Goal: Information Seeking & Learning: Get advice/opinions

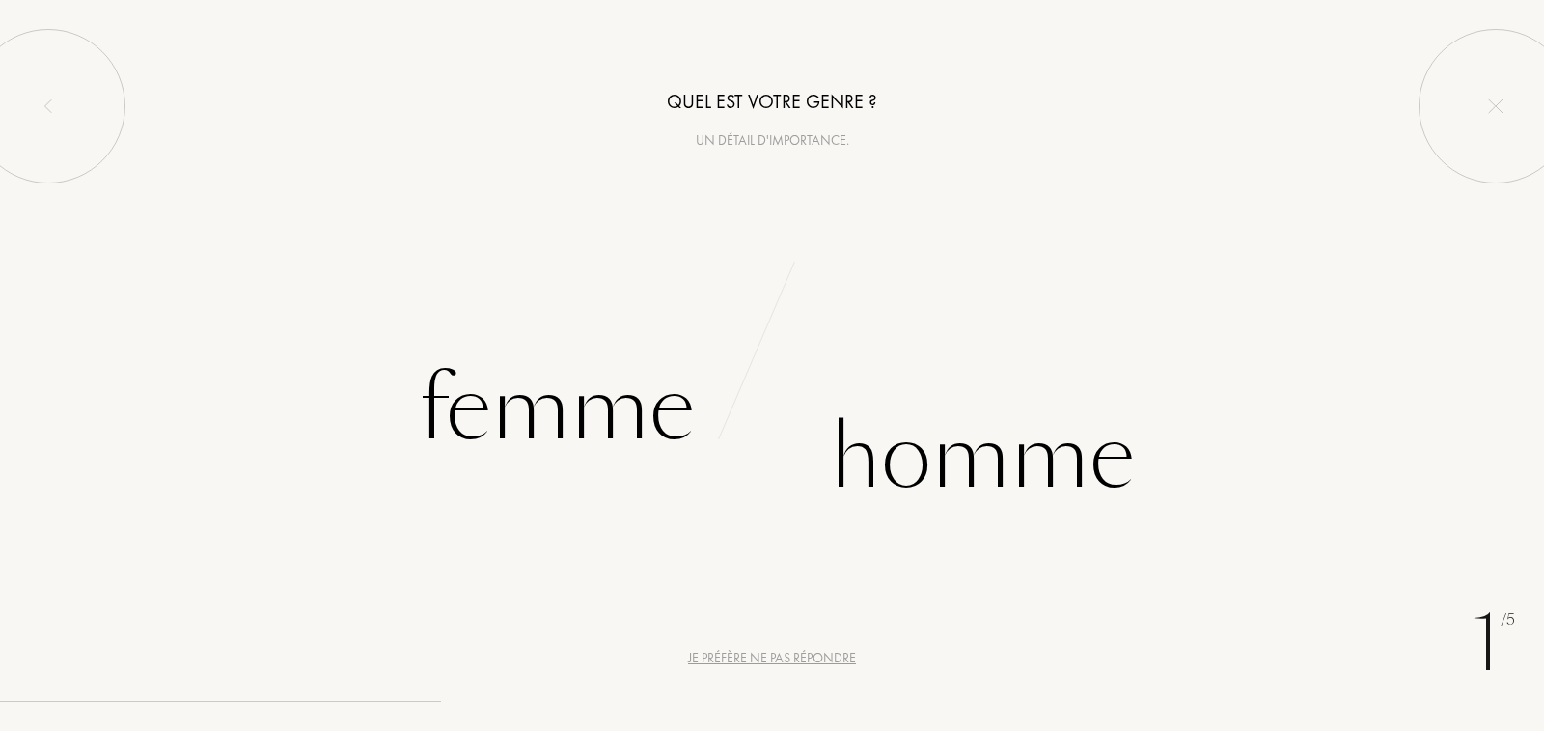
click at [759, 648] on div "Je préfère ne pas répondre" at bounding box center [772, 658] width 168 height 20
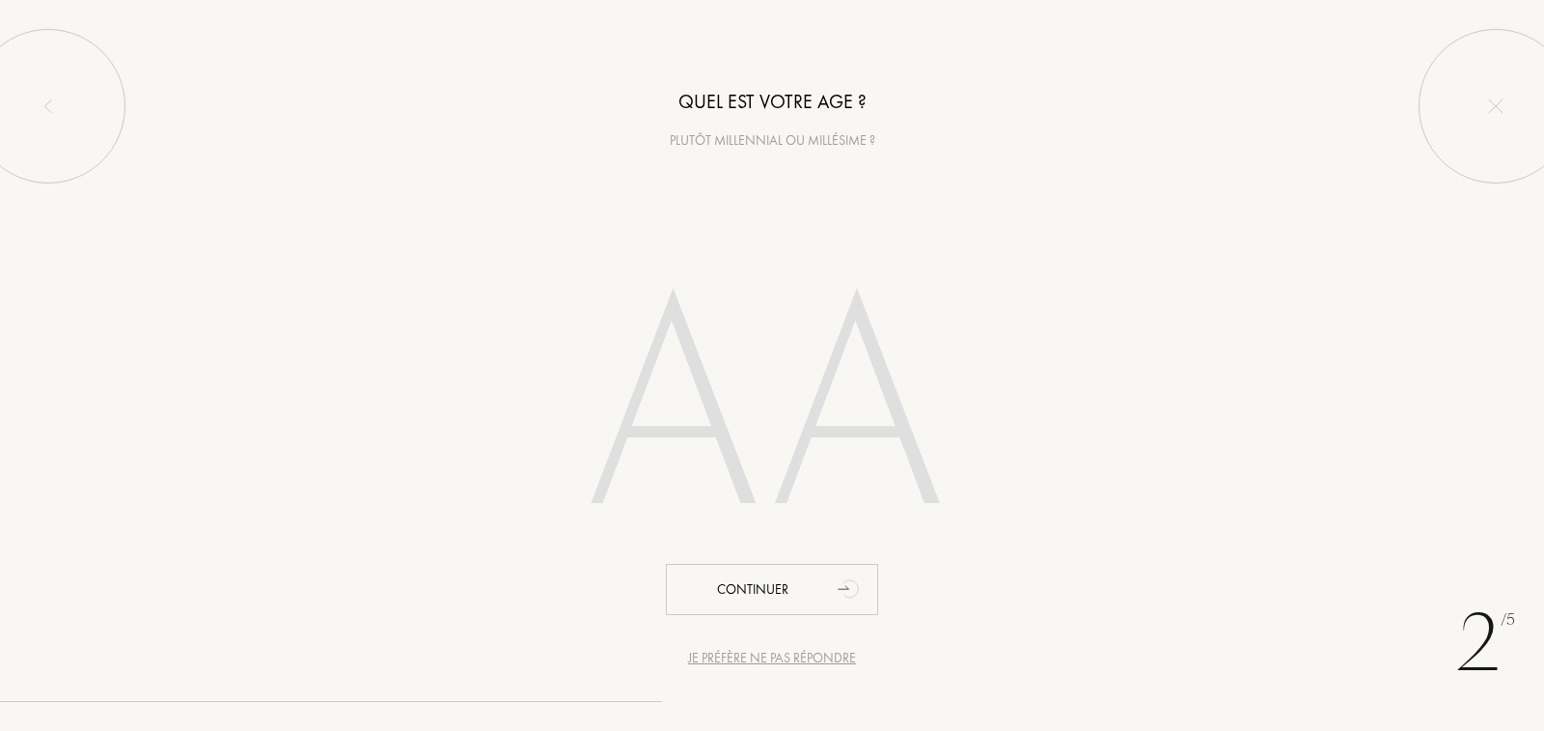
click at [759, 648] on div "Je préfère ne pas répondre" at bounding box center [772, 658] width 168 height 20
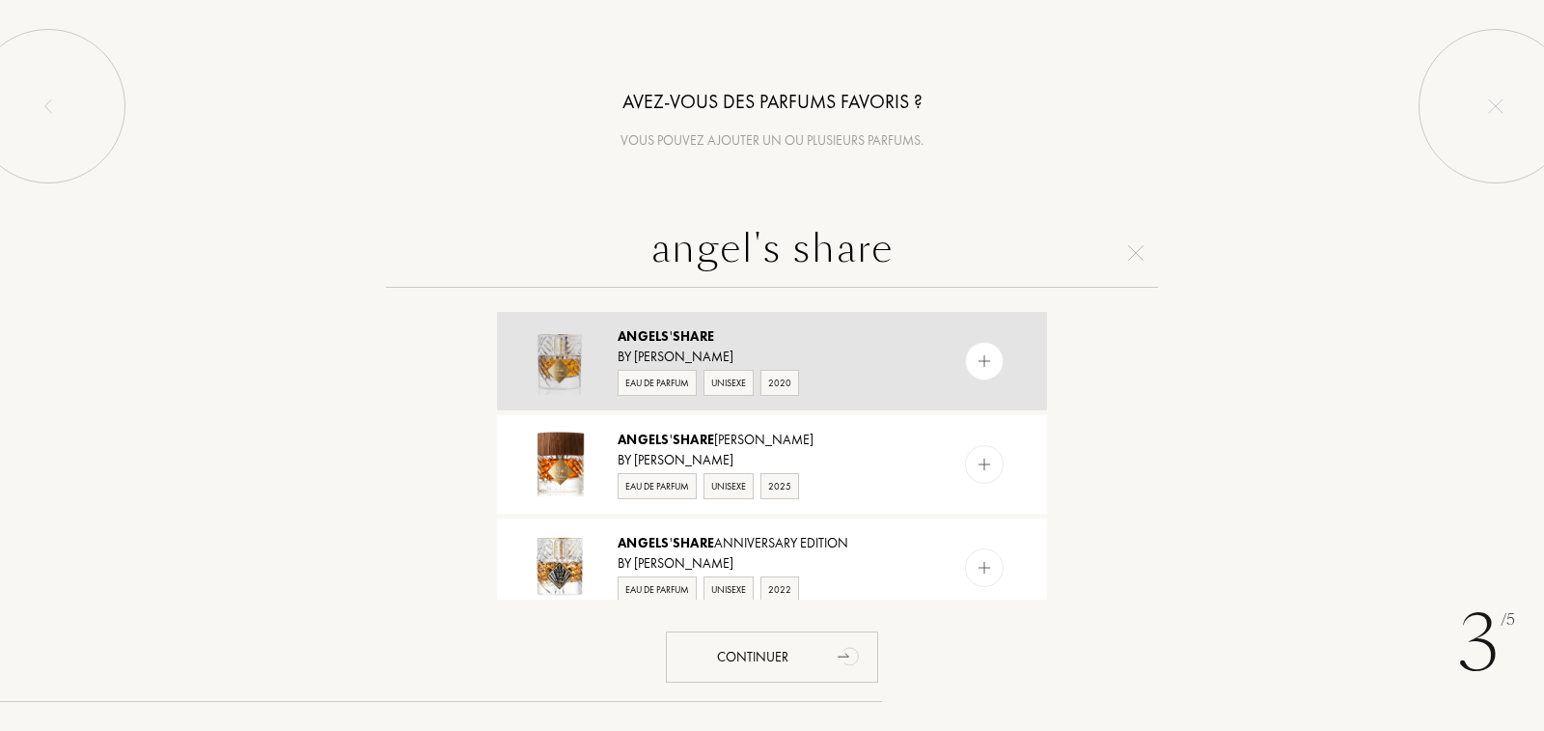
type input "angel's share"
click at [858, 341] on div "Angels ' Share" at bounding box center [771, 336] width 307 height 20
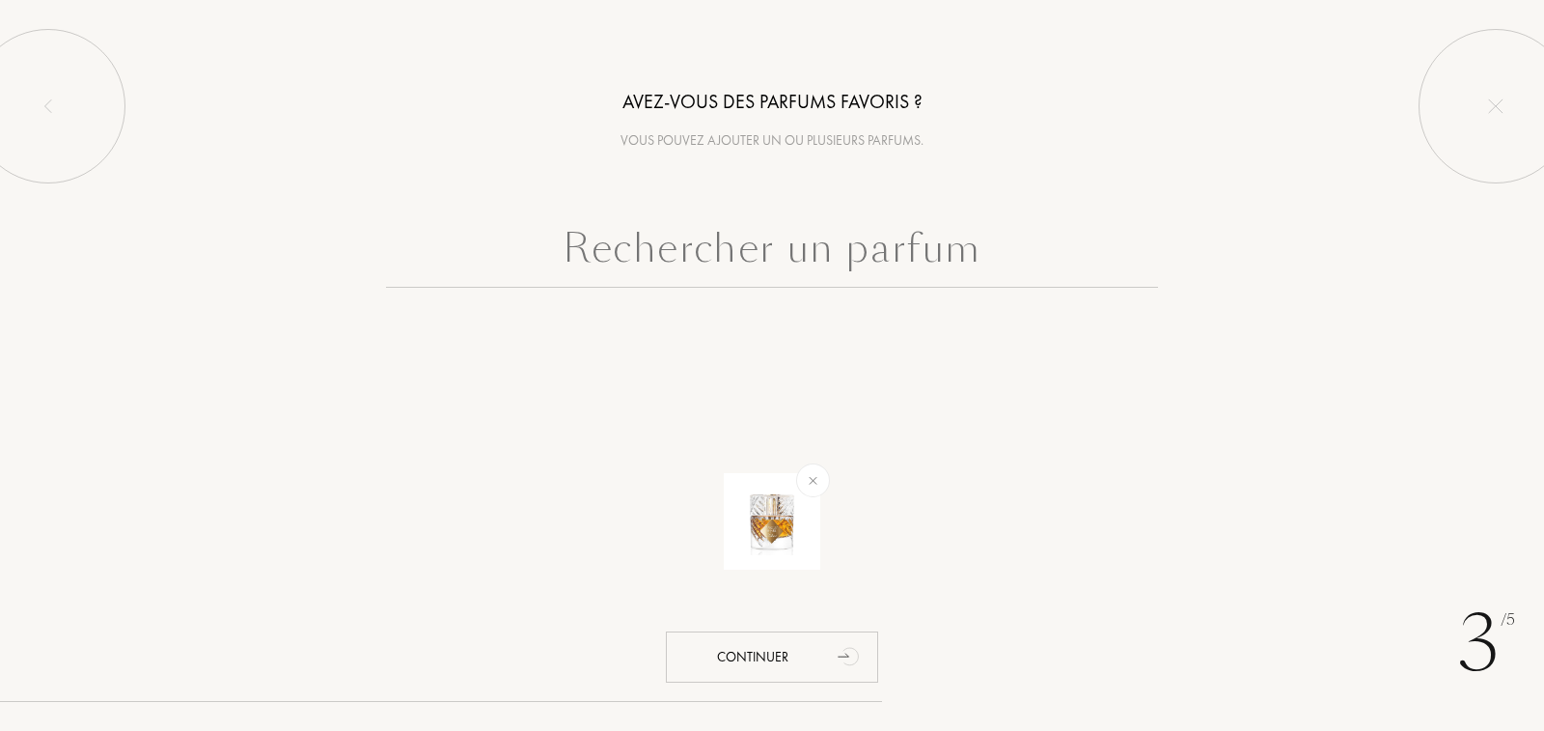
click at [805, 269] on input "text" at bounding box center [772, 252] width 772 height 69
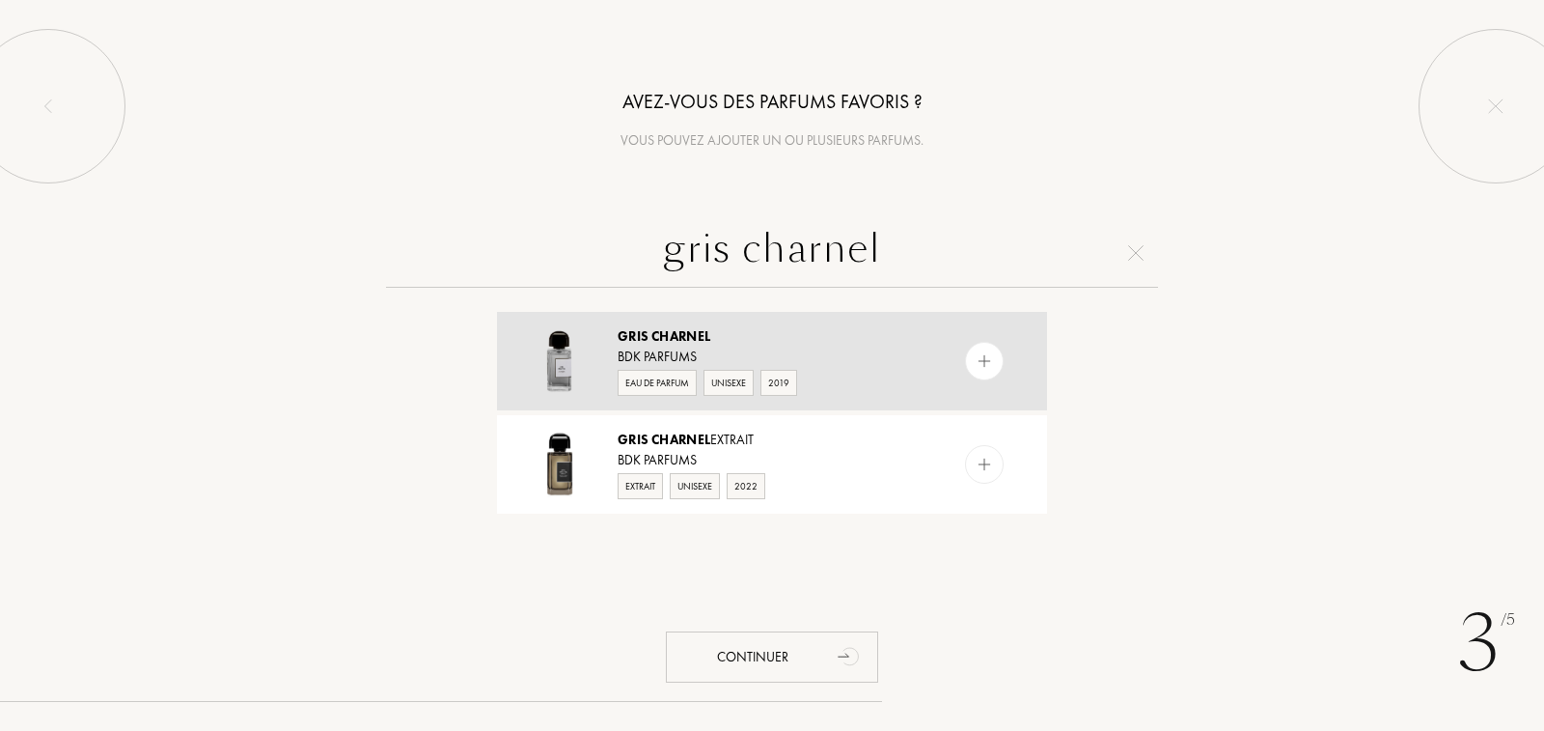
type input "gris charnel"
click at [855, 374] on div "Eau de Parfum Unisexe 2019" at bounding box center [771, 381] width 307 height 29
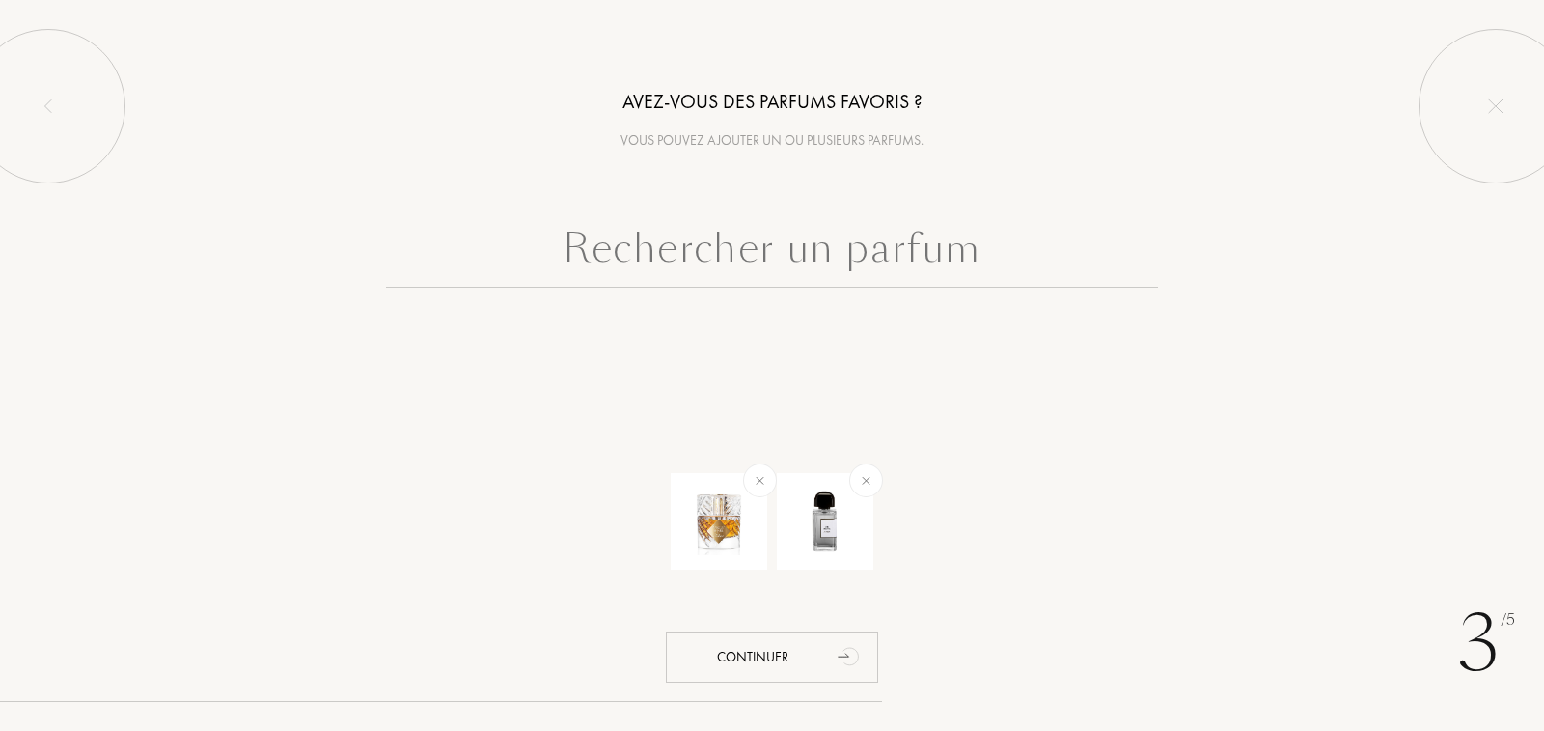
click at [817, 251] on input "text" at bounding box center [772, 252] width 772 height 69
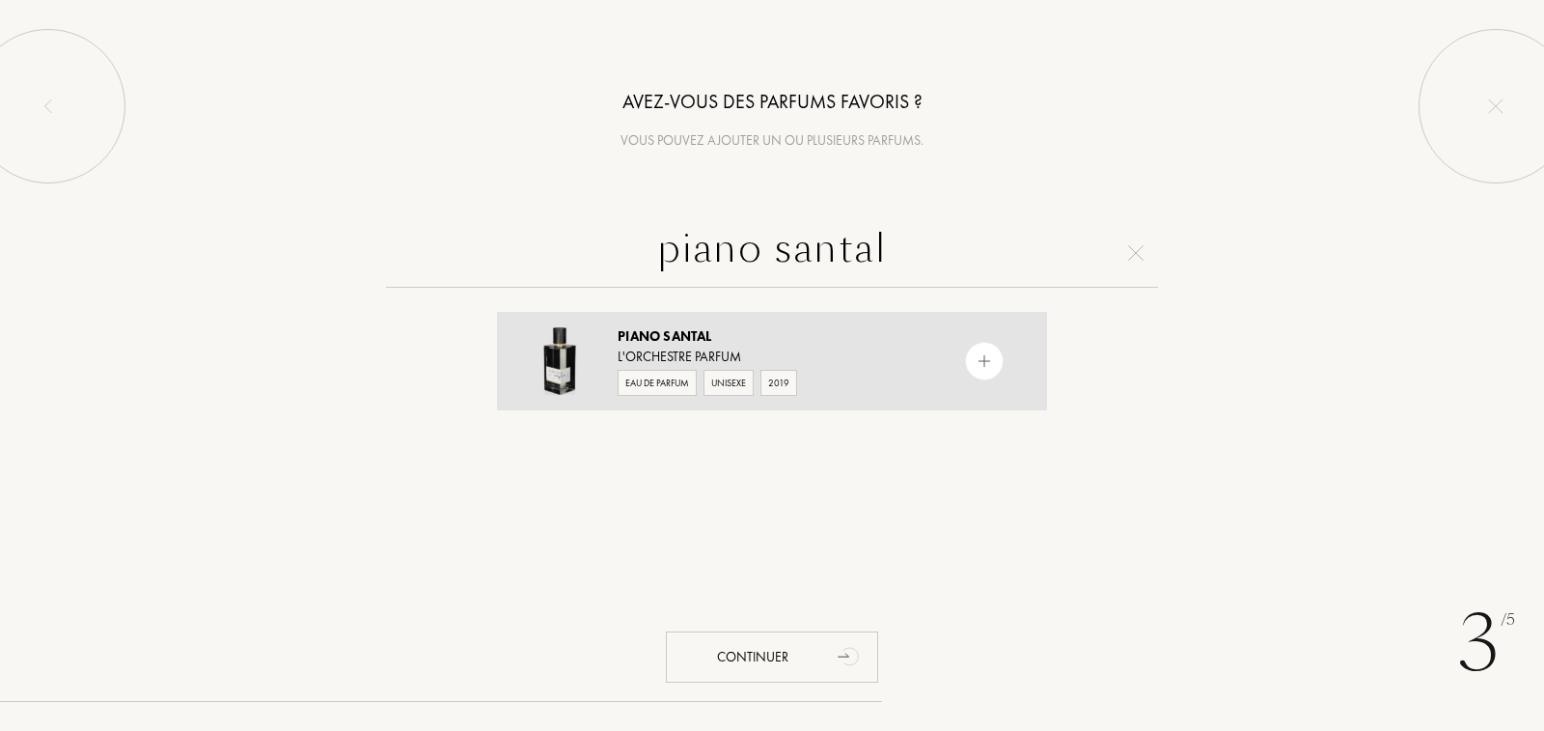
type input "piano santal"
click at [864, 356] on div "L'Orchestre Parfum" at bounding box center [771, 356] width 307 height 20
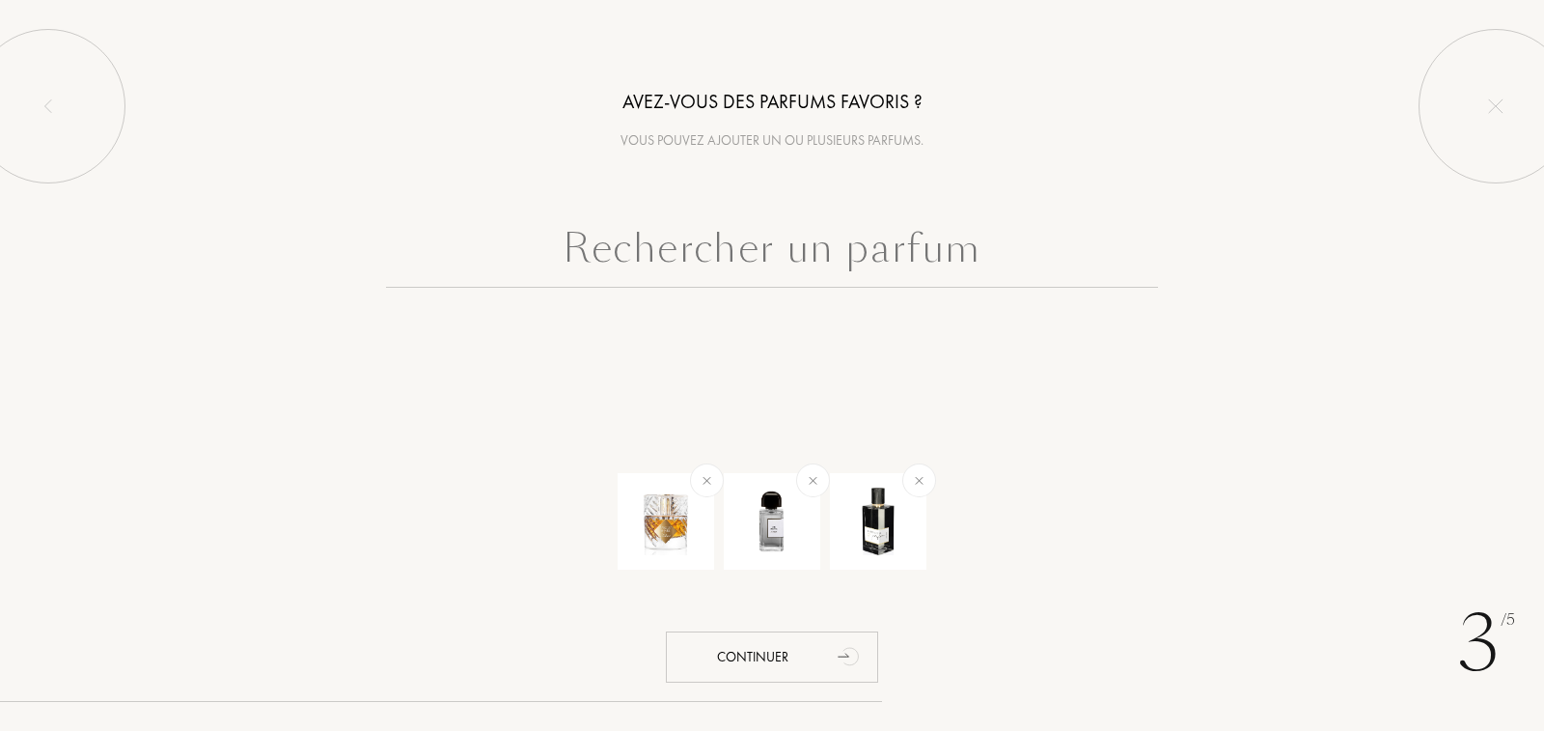
click at [835, 280] on input "text" at bounding box center [772, 252] width 772 height 69
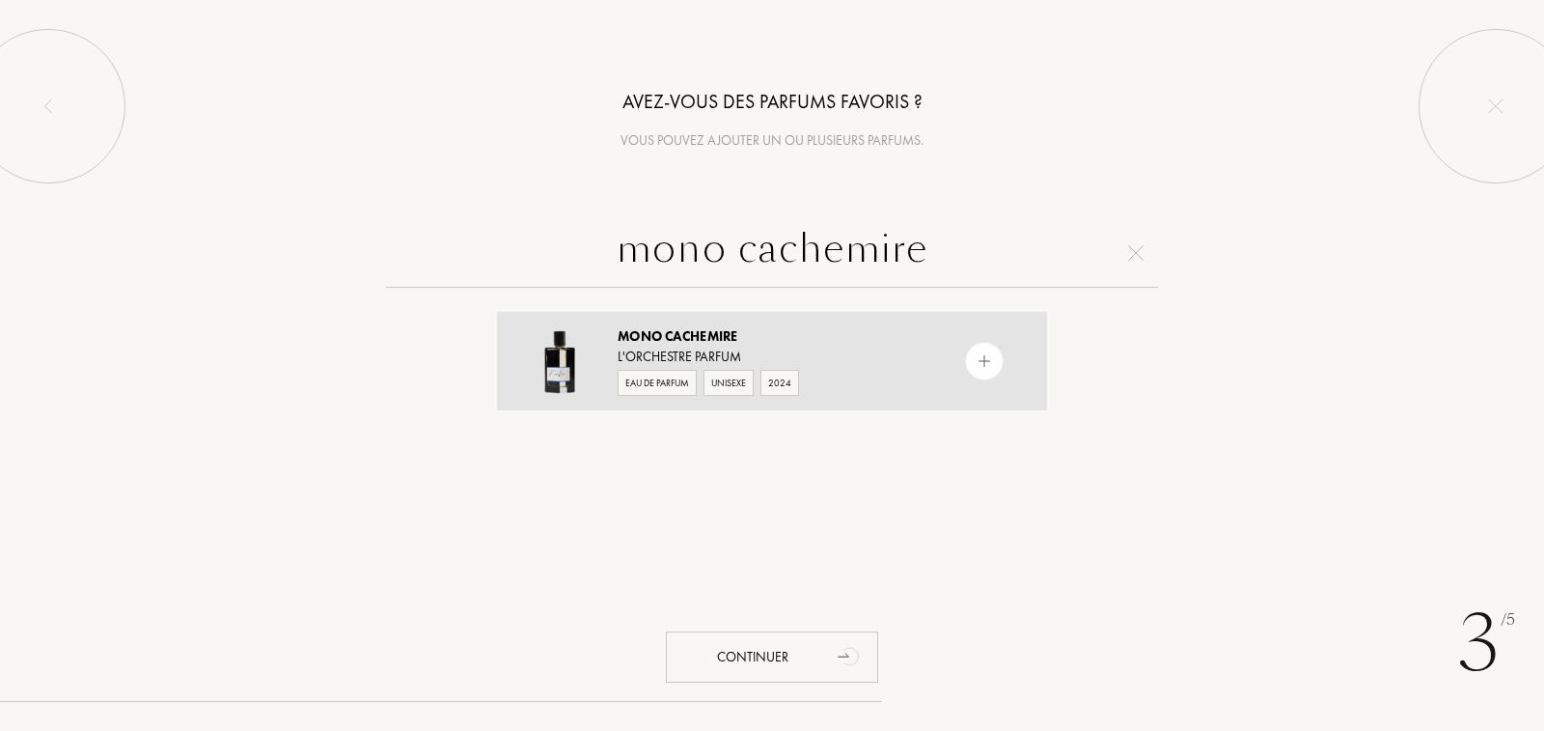
type input "mono cachemire"
click at [855, 341] on div "Mono Cachemire" at bounding box center [771, 336] width 307 height 20
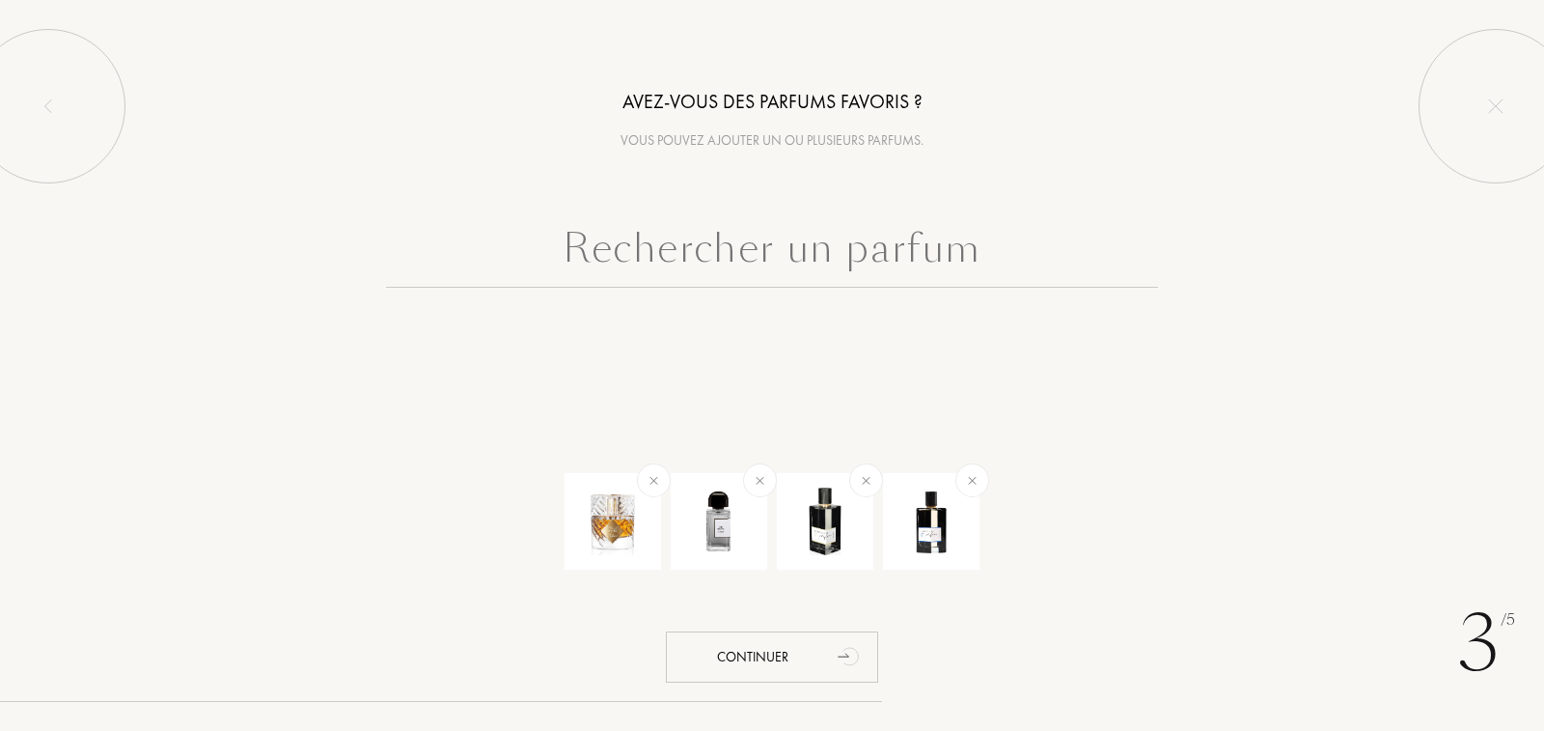
click at [832, 264] on input "text" at bounding box center [772, 252] width 772 height 69
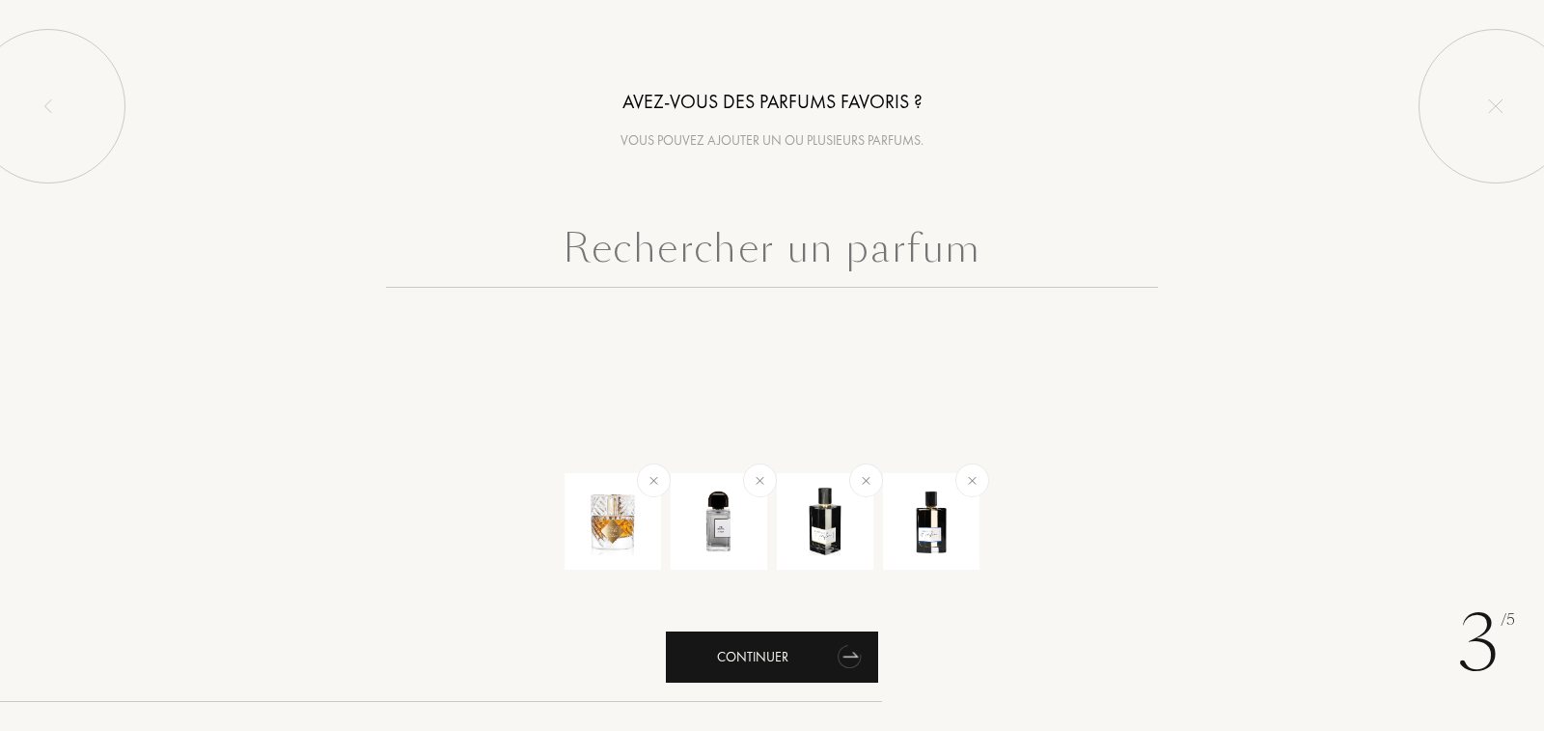
click at [795, 647] on div "Continuer" at bounding box center [772, 656] width 212 height 51
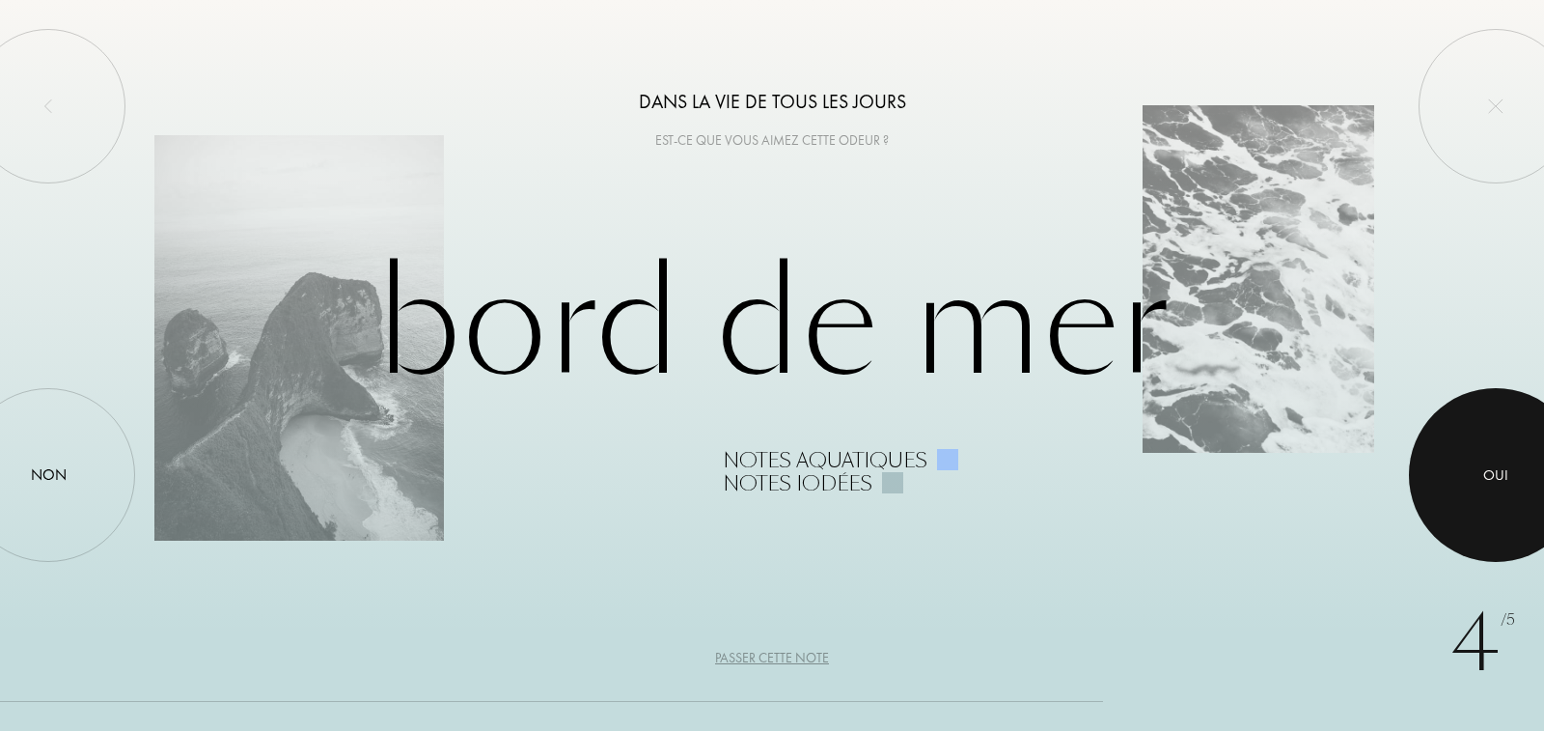
click at [1472, 494] on div at bounding box center [1496, 475] width 174 height 174
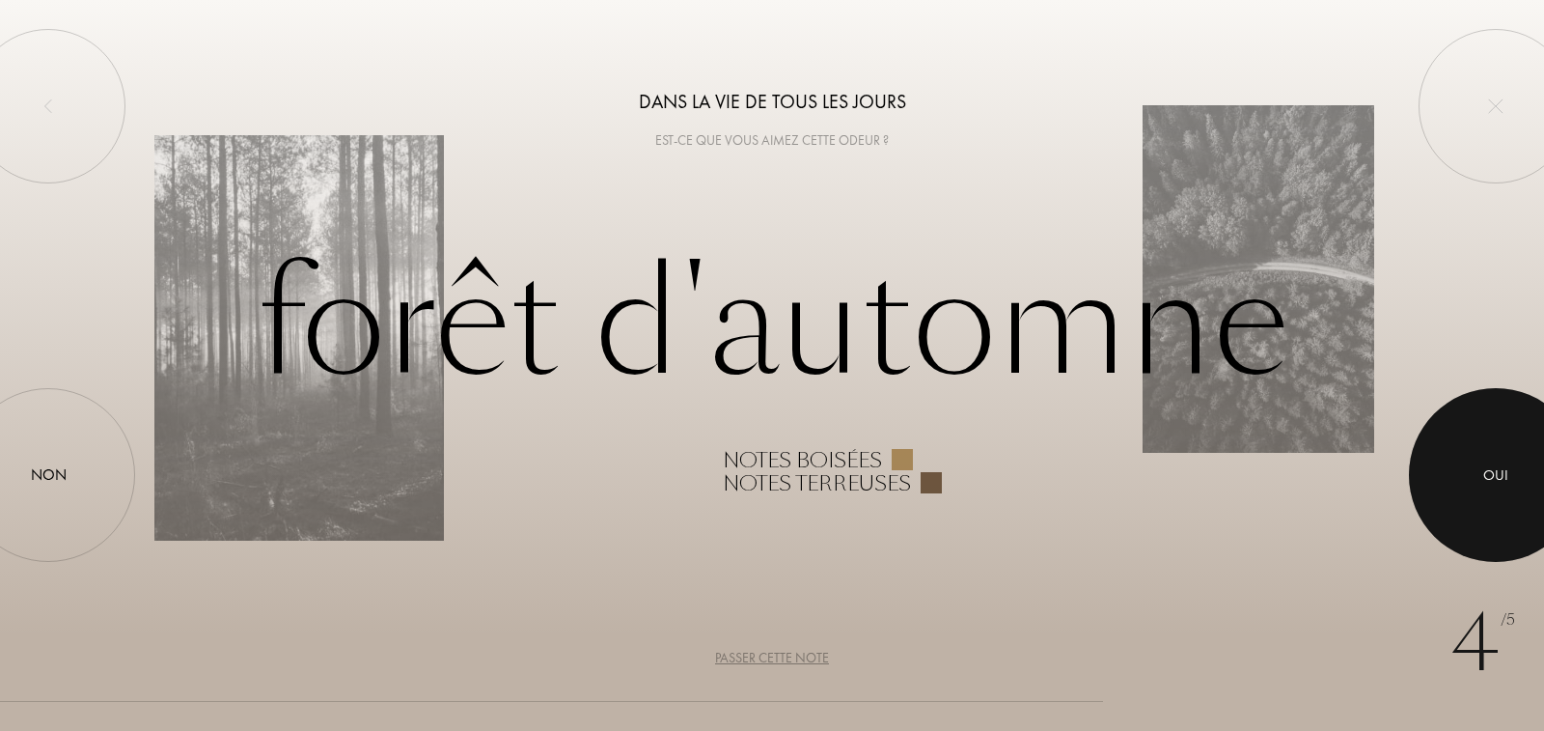
click at [1472, 494] on div at bounding box center [1496, 475] width 174 height 174
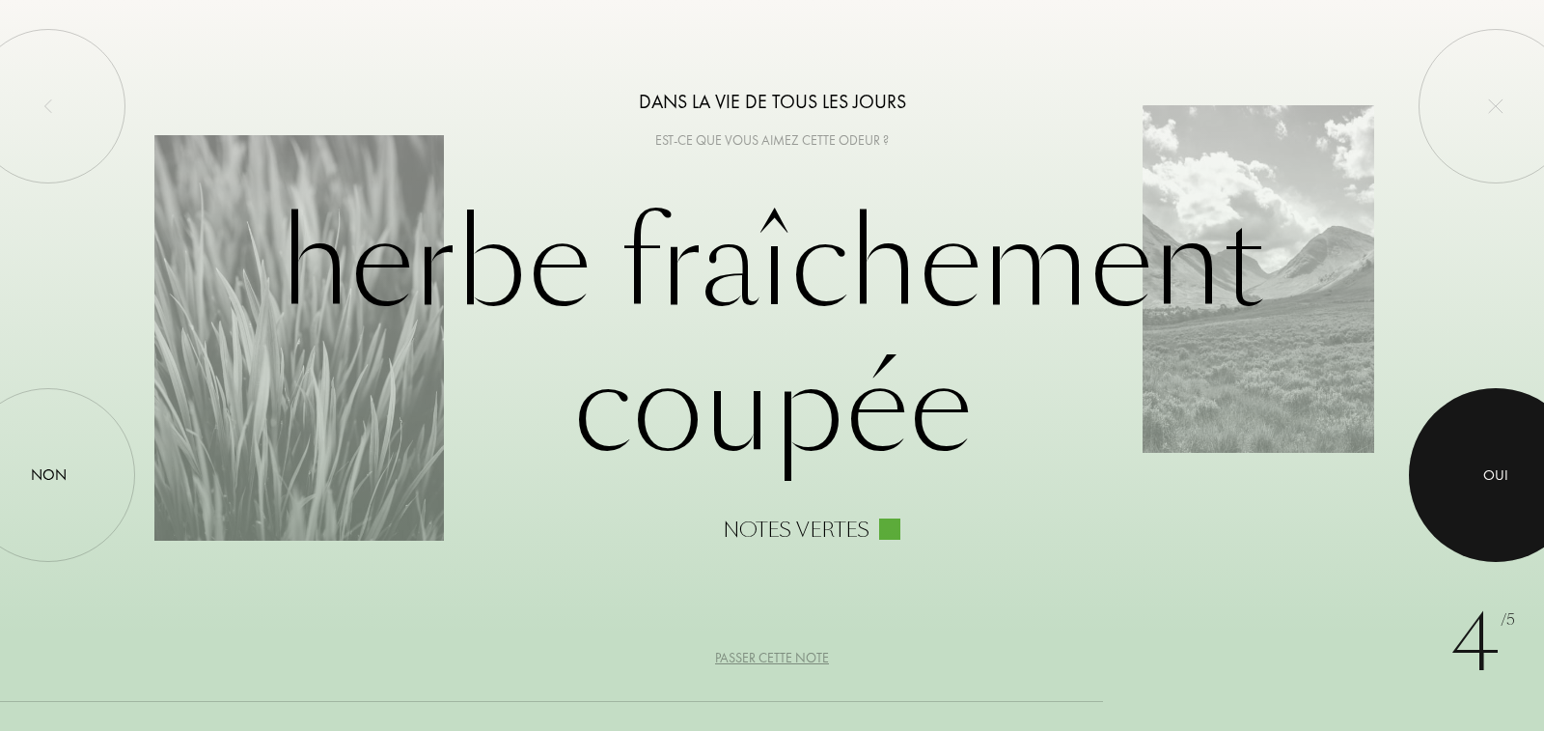
click at [1472, 494] on div at bounding box center [1496, 475] width 174 height 174
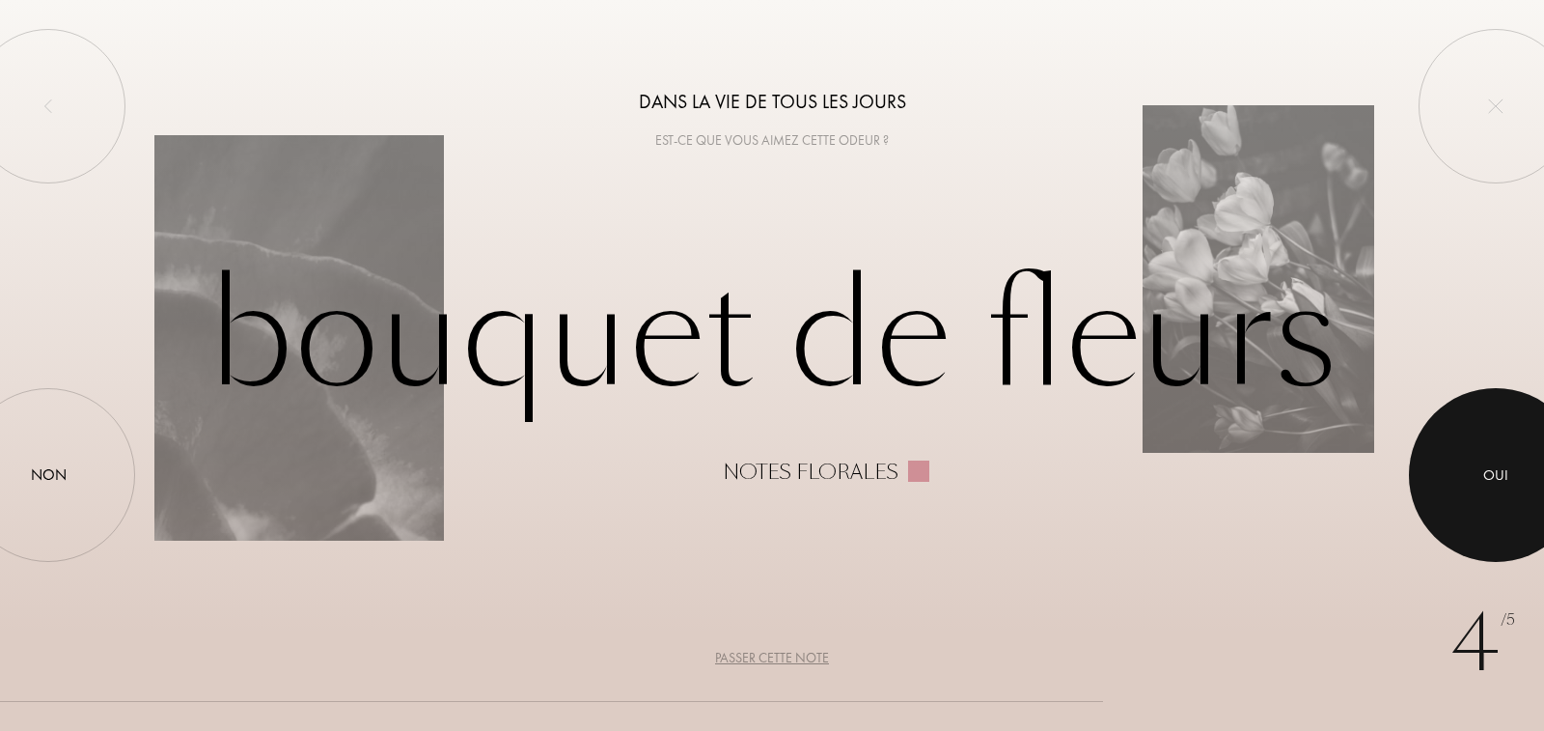
click at [1472, 494] on div at bounding box center [1496, 475] width 174 height 174
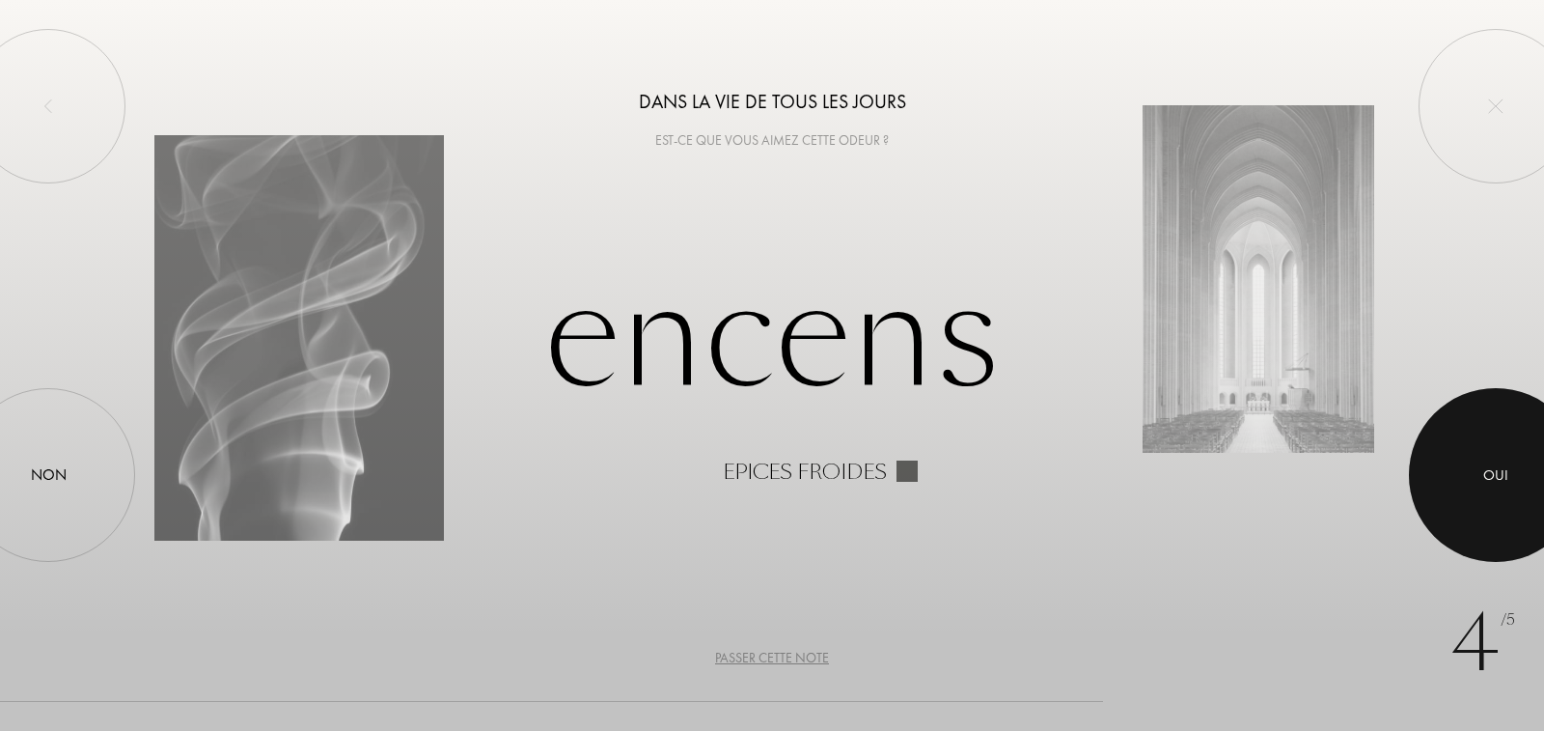
click at [1472, 494] on div at bounding box center [1496, 475] width 174 height 174
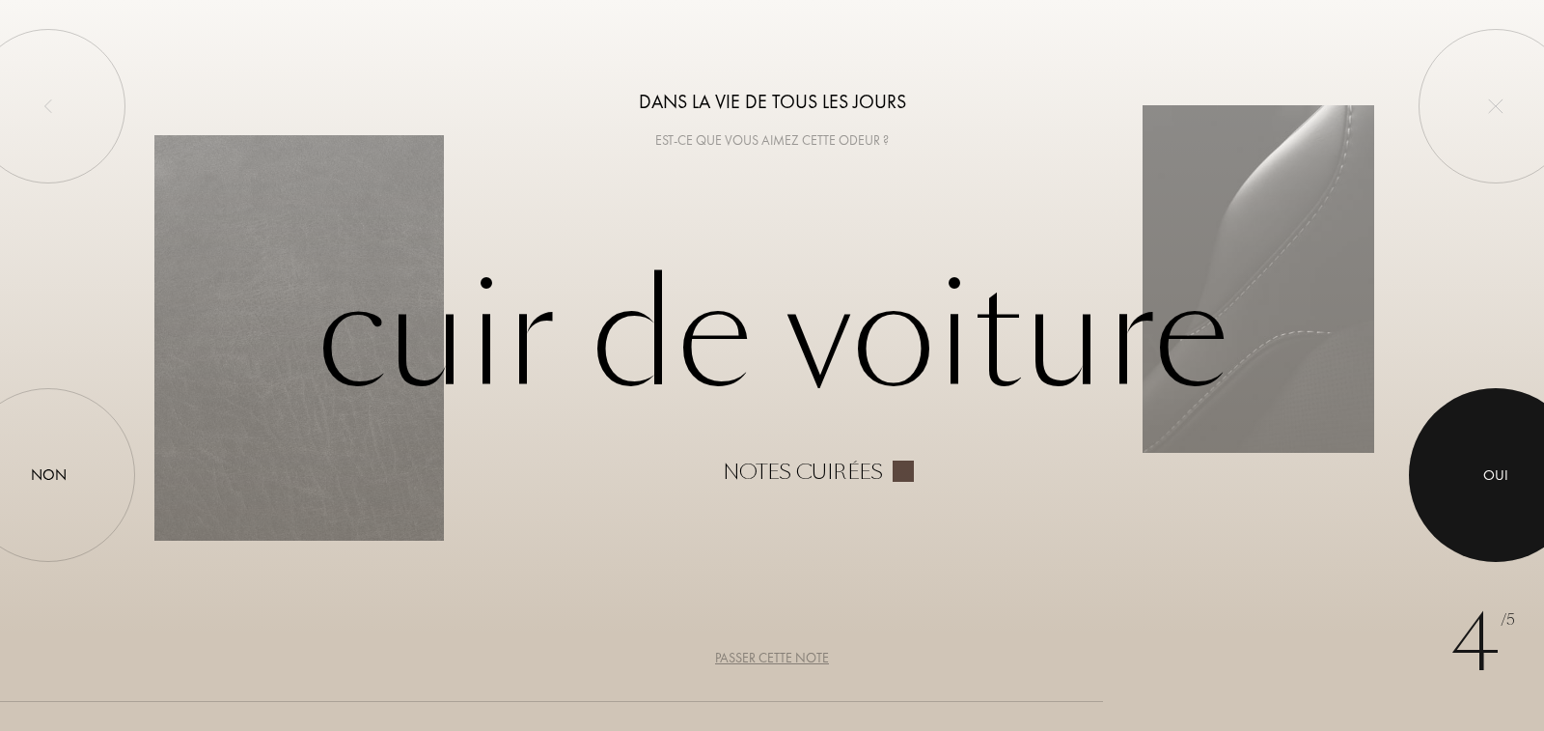
click at [1472, 494] on div at bounding box center [1496, 475] width 174 height 174
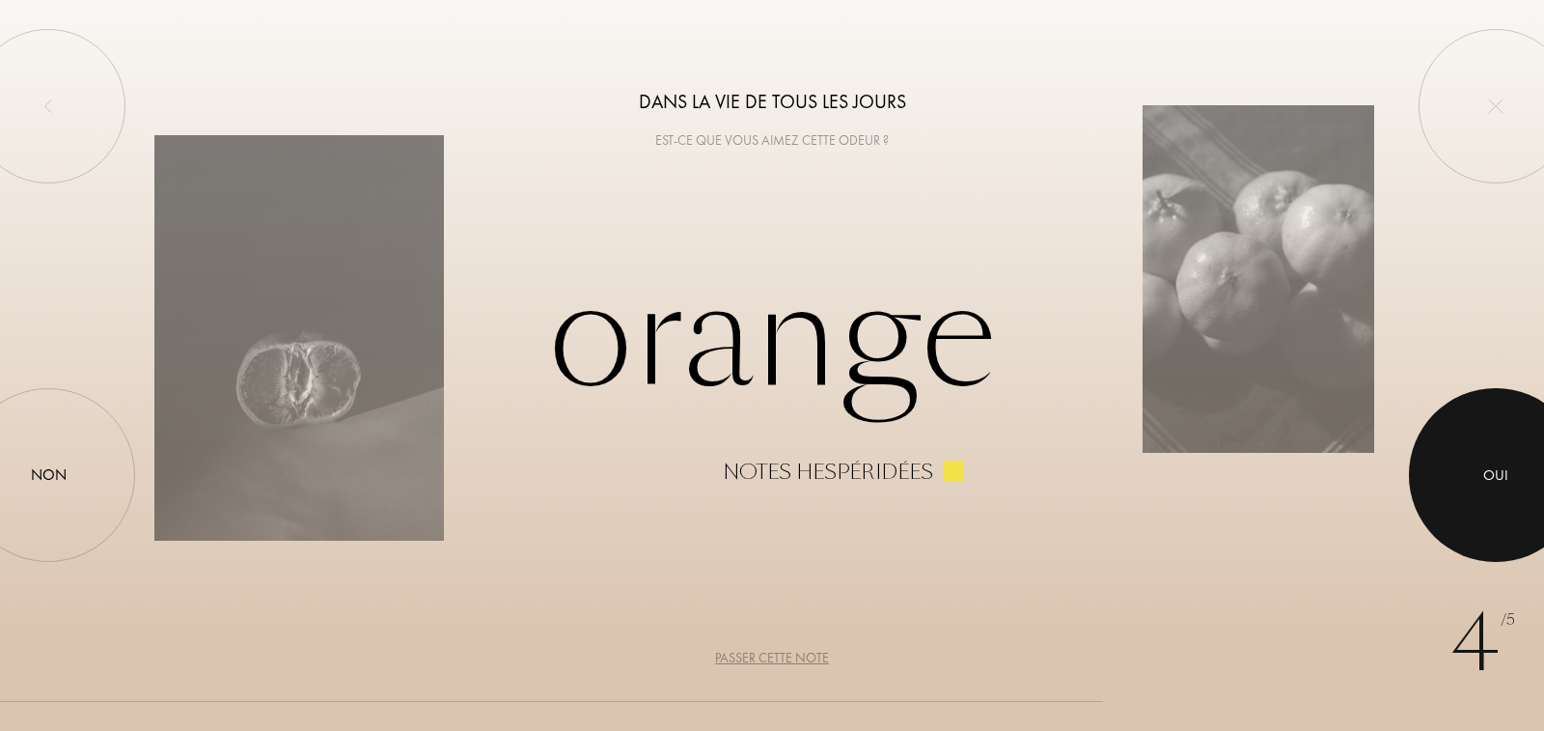
click at [1472, 494] on div at bounding box center [1496, 475] width 174 height 174
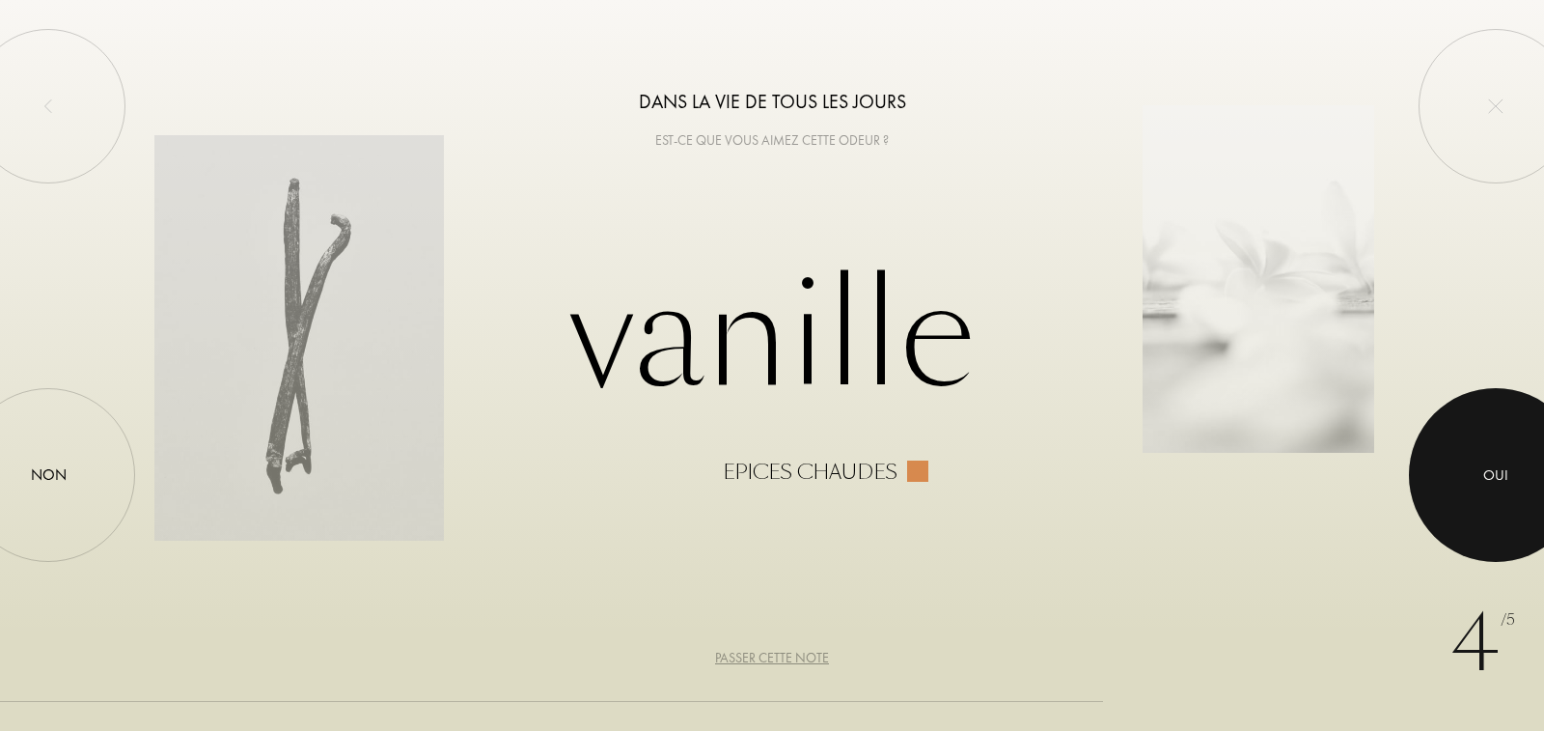
click at [1472, 494] on div at bounding box center [1496, 475] width 174 height 174
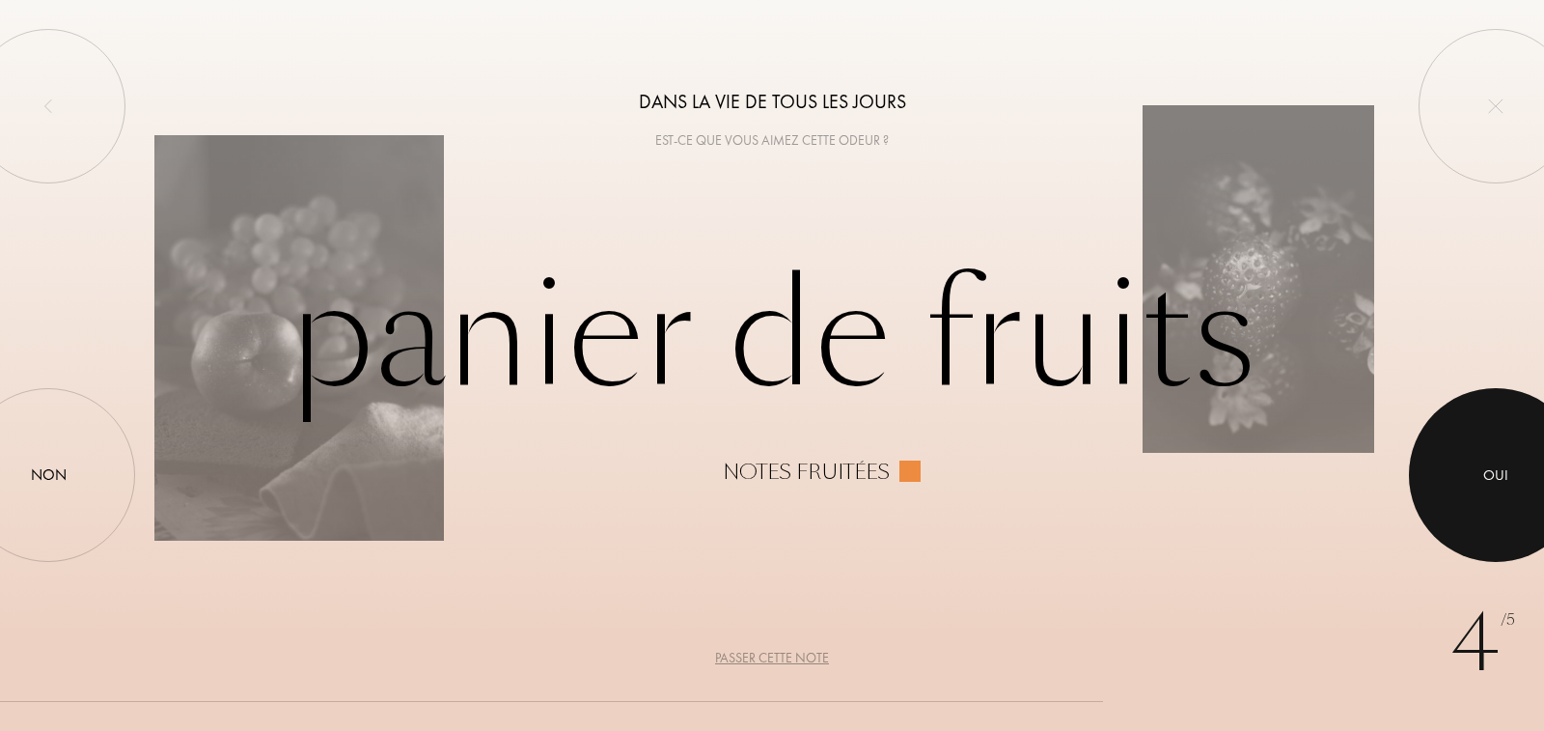
click at [1472, 494] on div at bounding box center [1496, 475] width 174 height 174
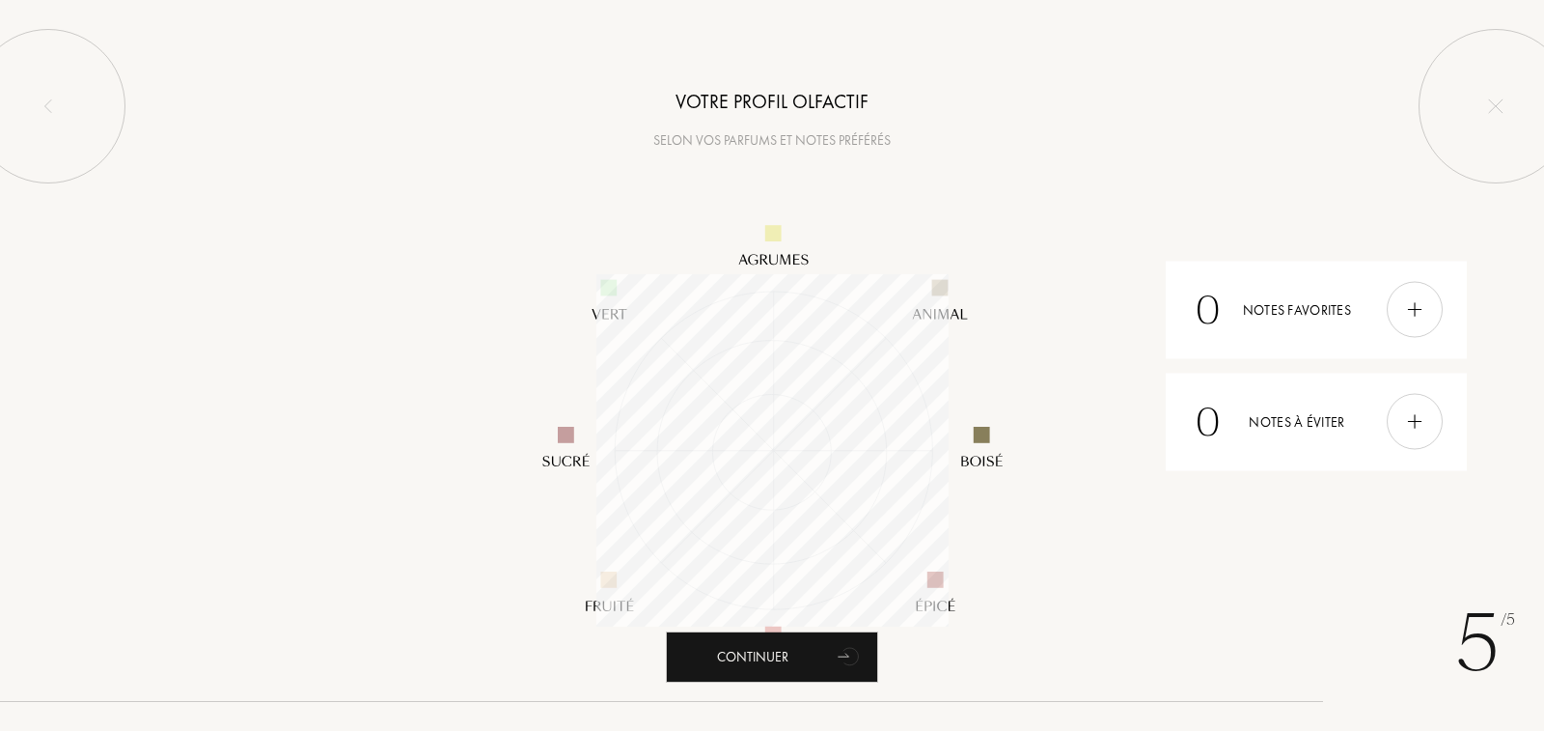
scroll to position [352, 352]
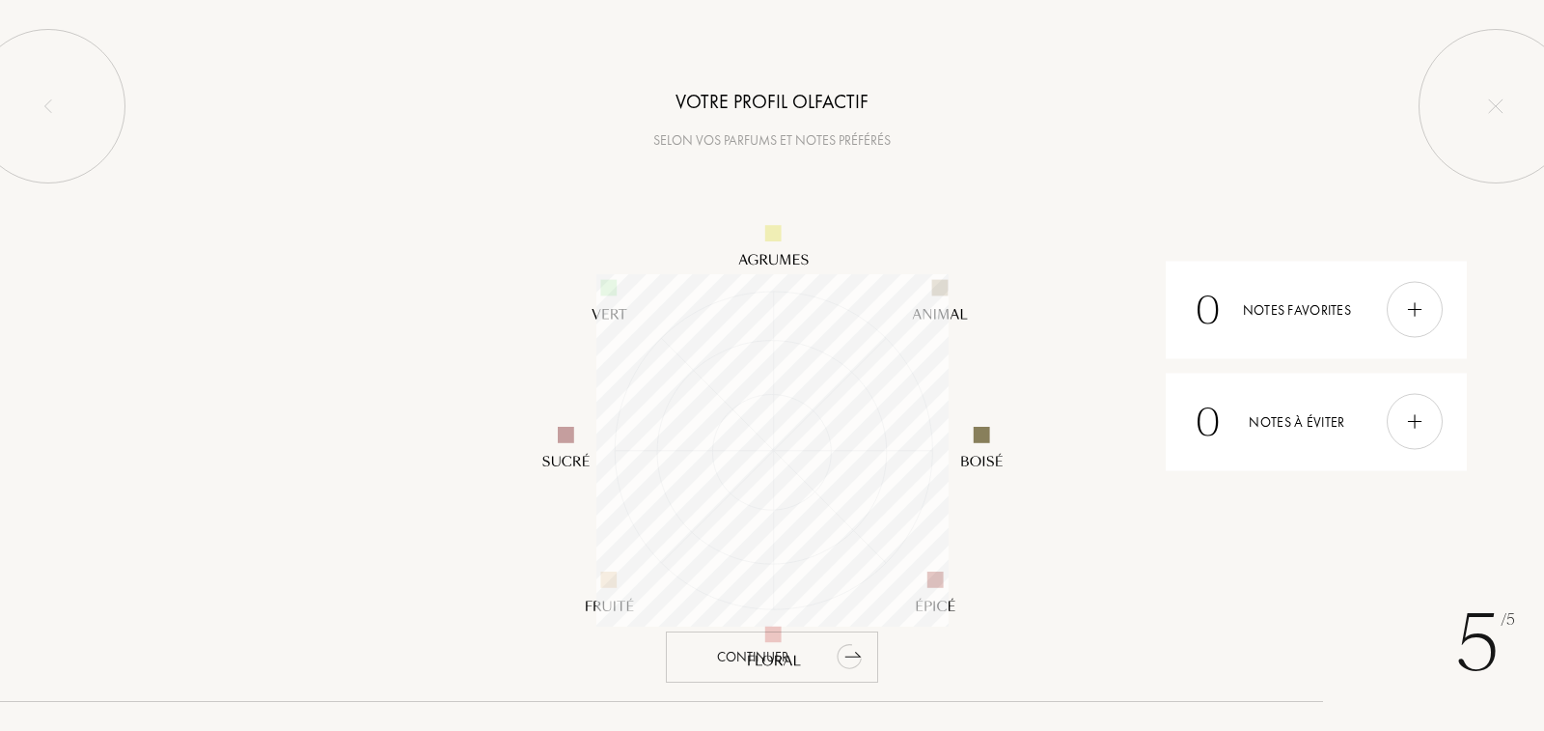
click at [752, 666] on div "Continuer" at bounding box center [772, 656] width 212 height 51
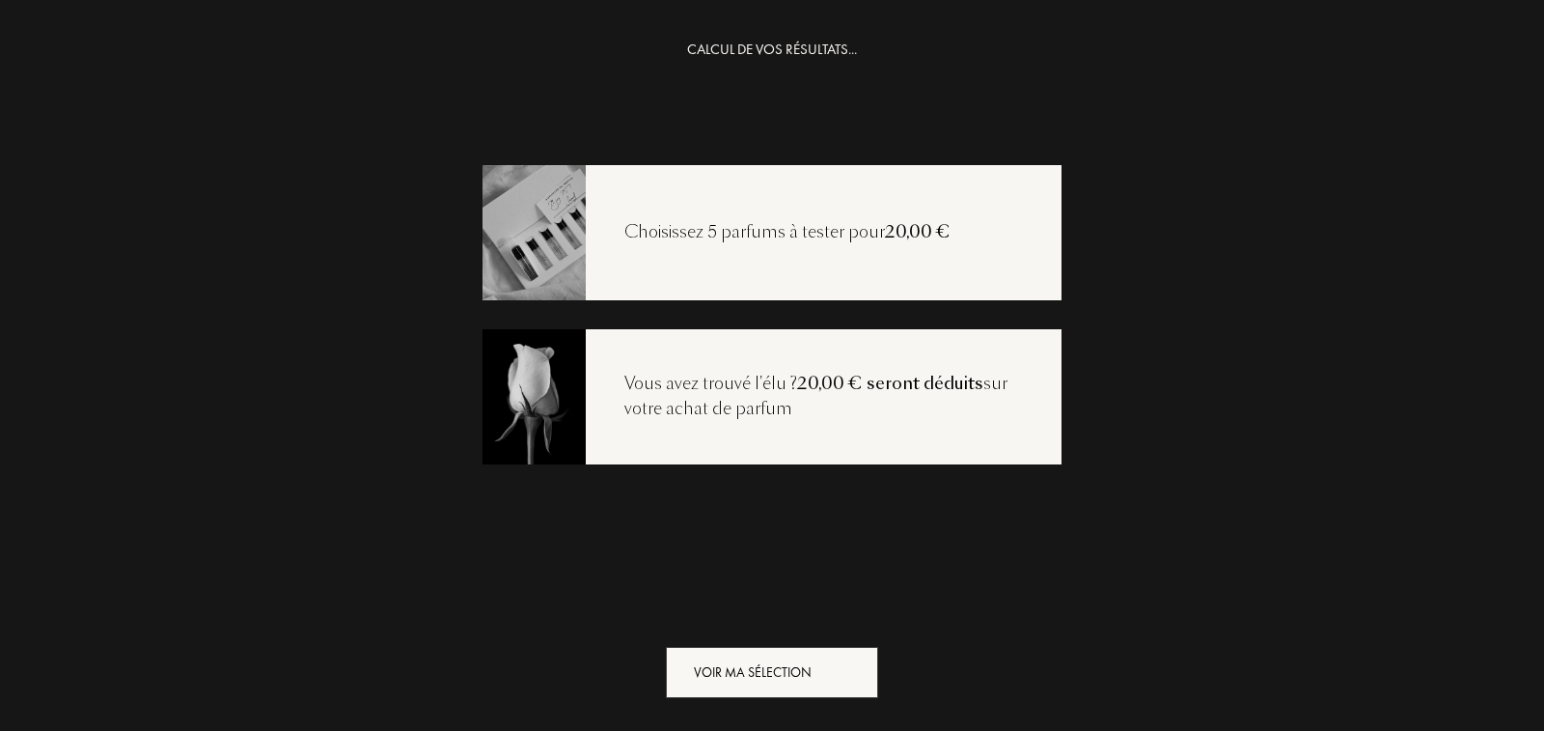
click at [752, 666] on div "Voir ma sélection" at bounding box center [772, 672] width 212 height 51
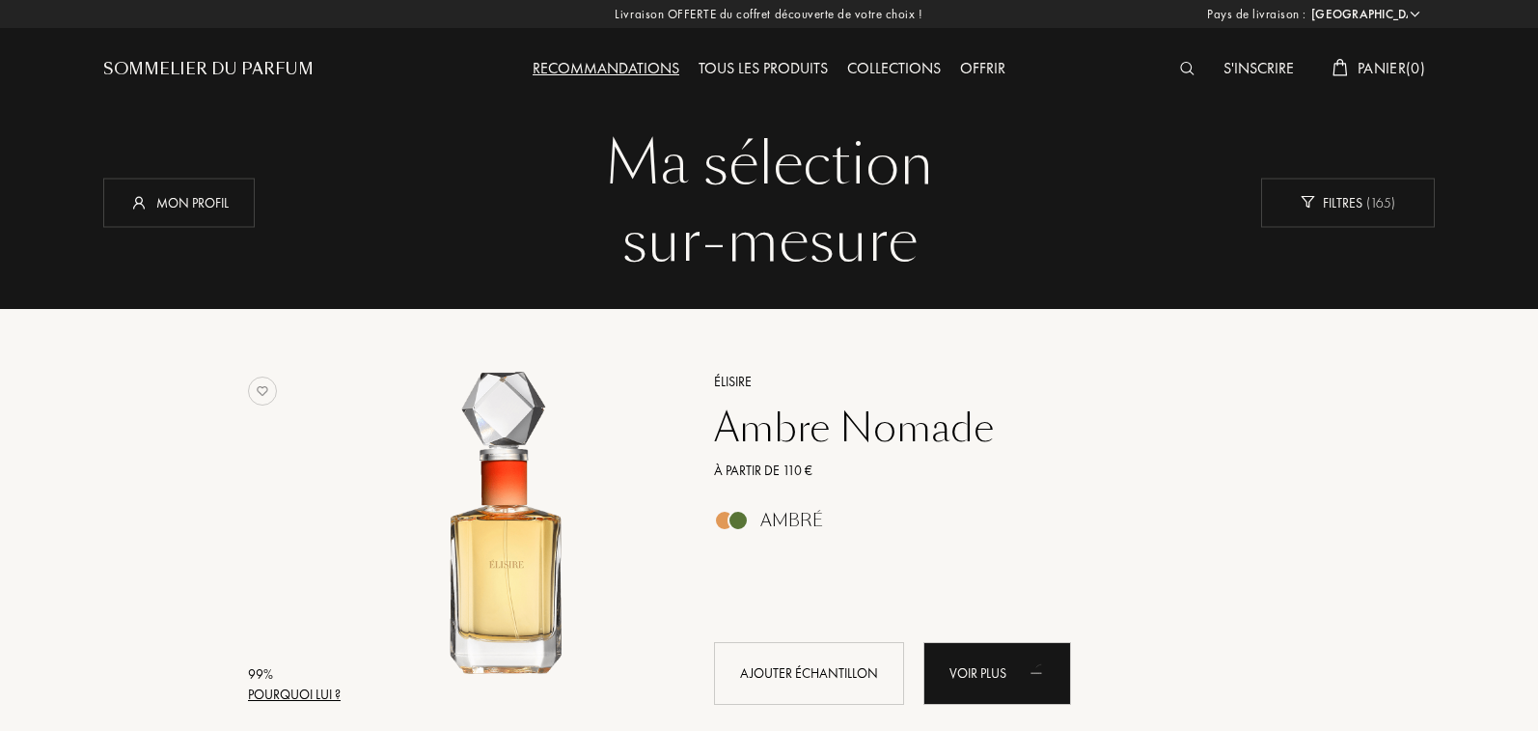
select select "FR"
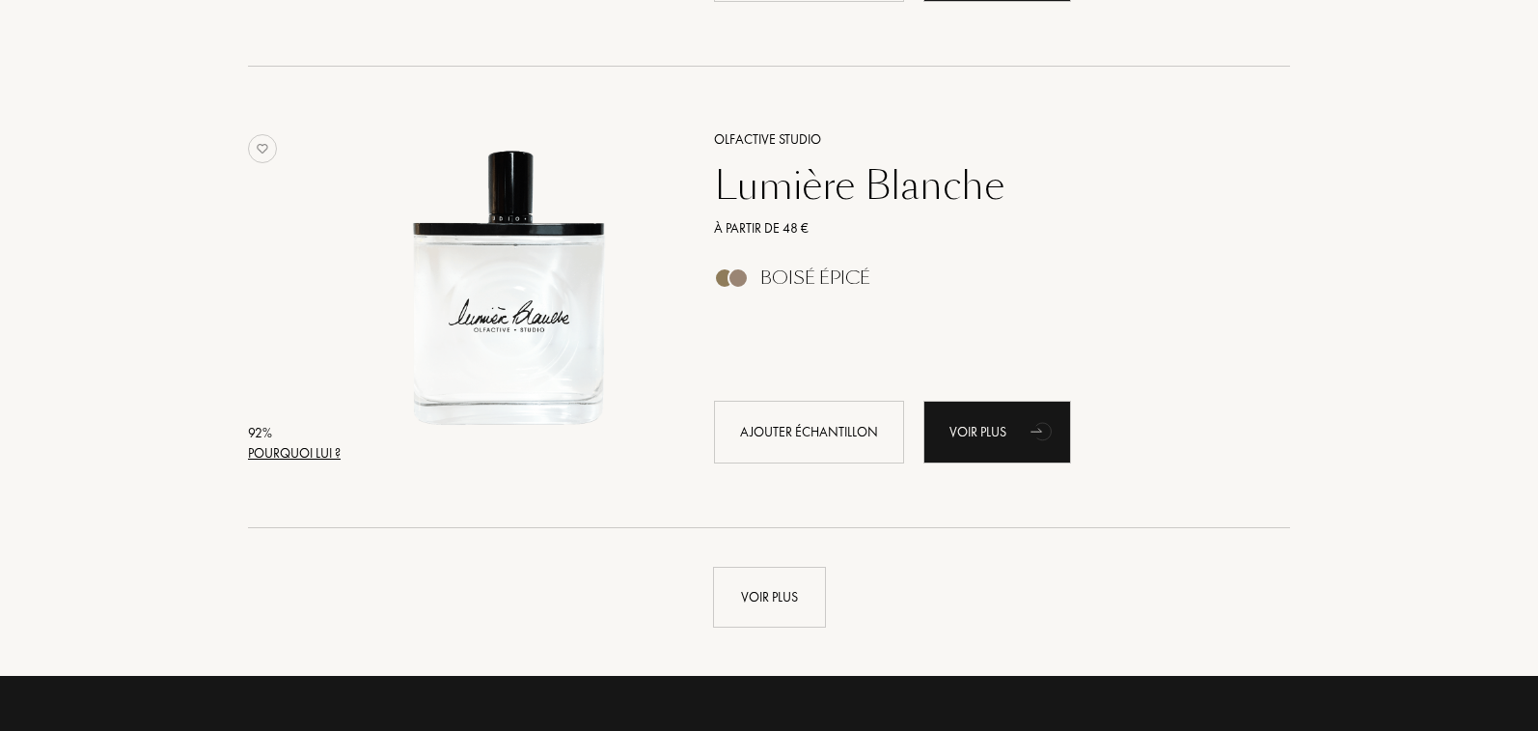
scroll to position [4547, 0]
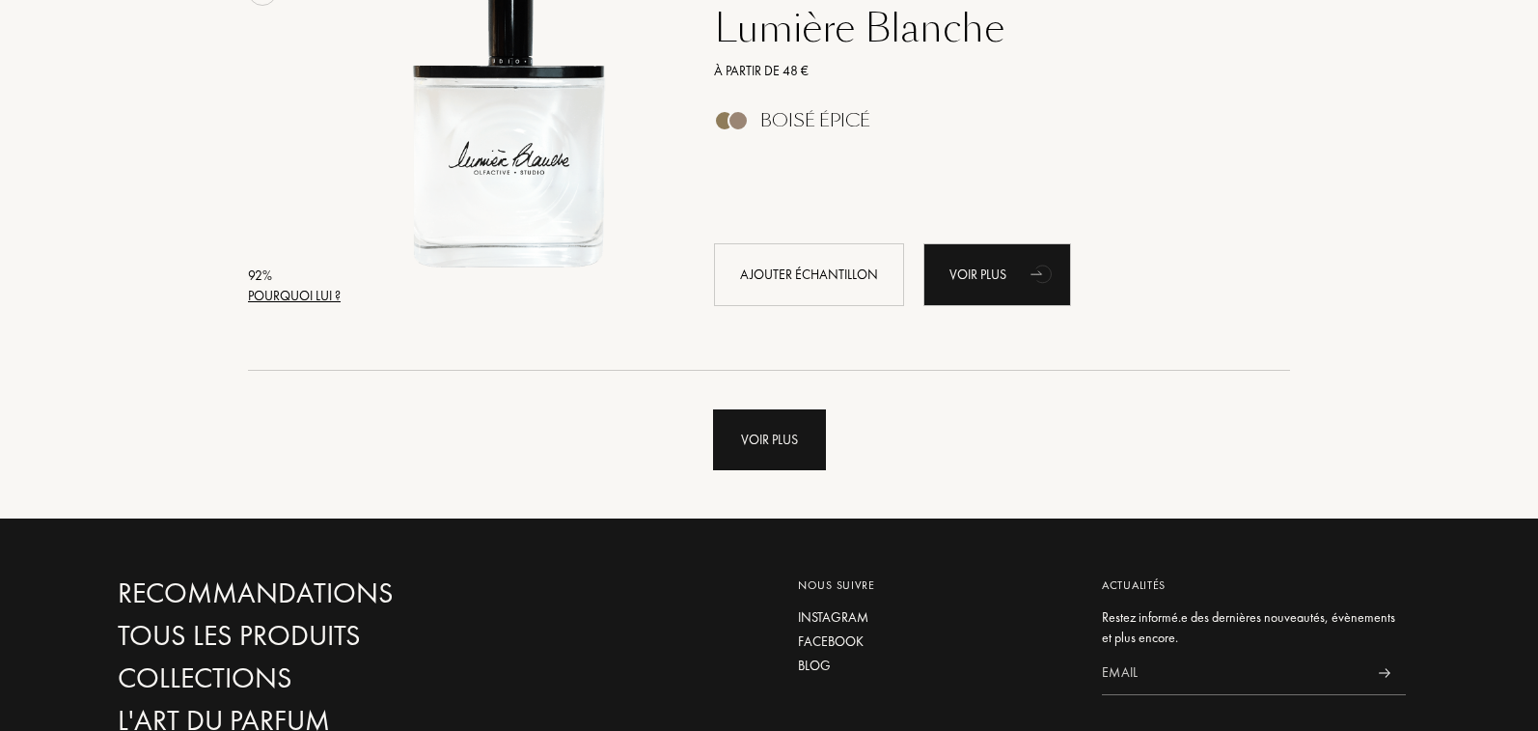
click at [755, 428] on div "Voir plus" at bounding box center [769, 439] width 113 height 61
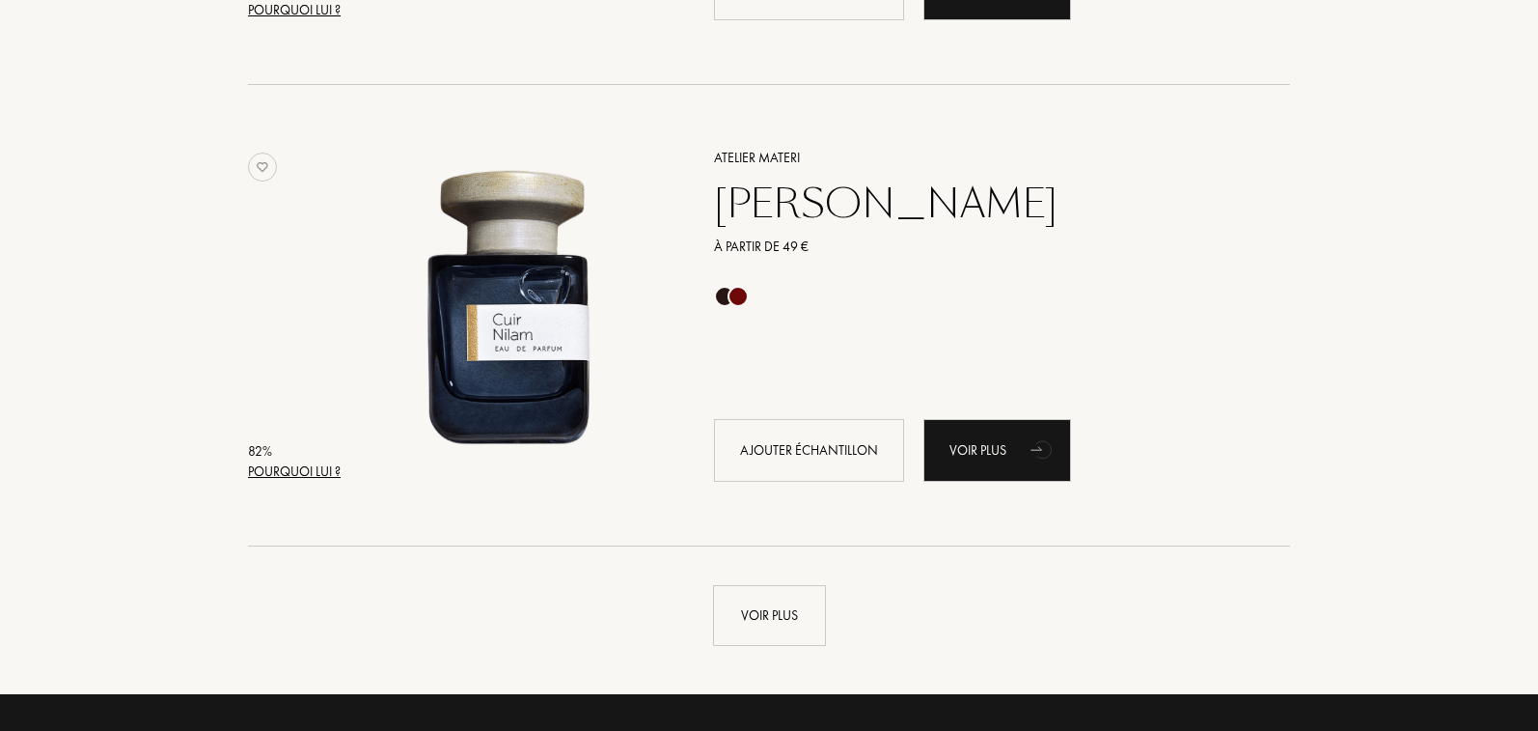
scroll to position [8994, 0]
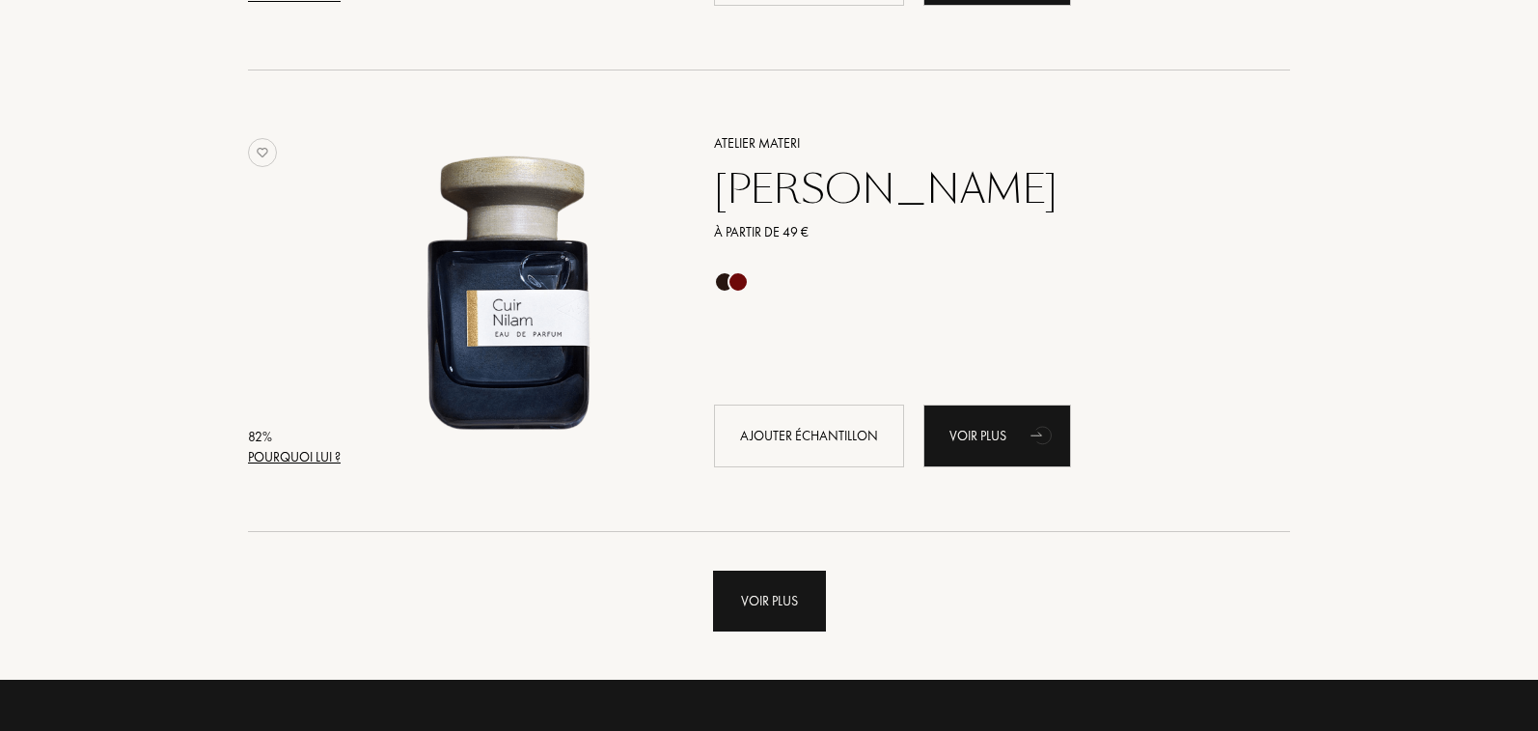
click at [759, 600] on div "Voir plus" at bounding box center [769, 600] width 113 height 61
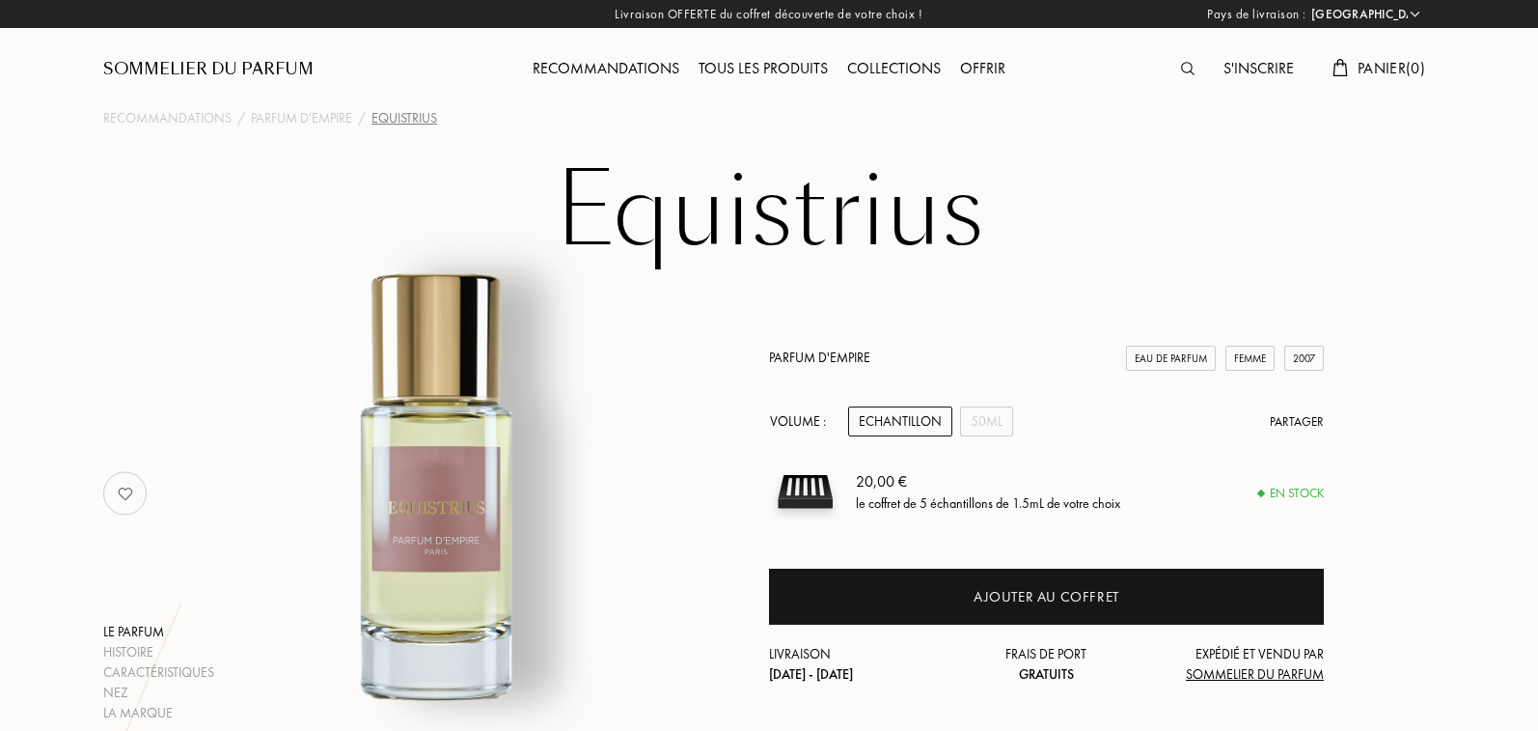
select select "FR"
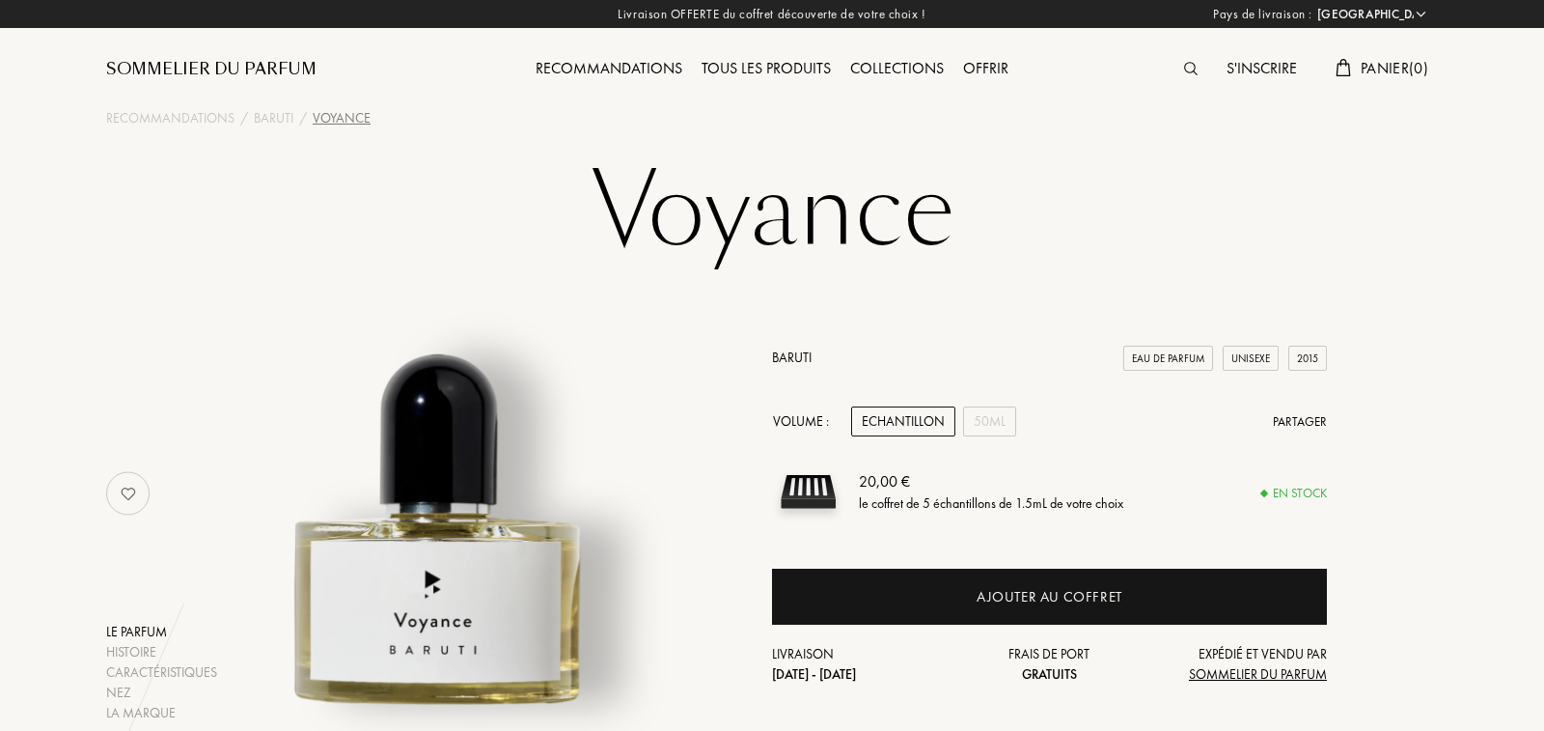
select select "FR"
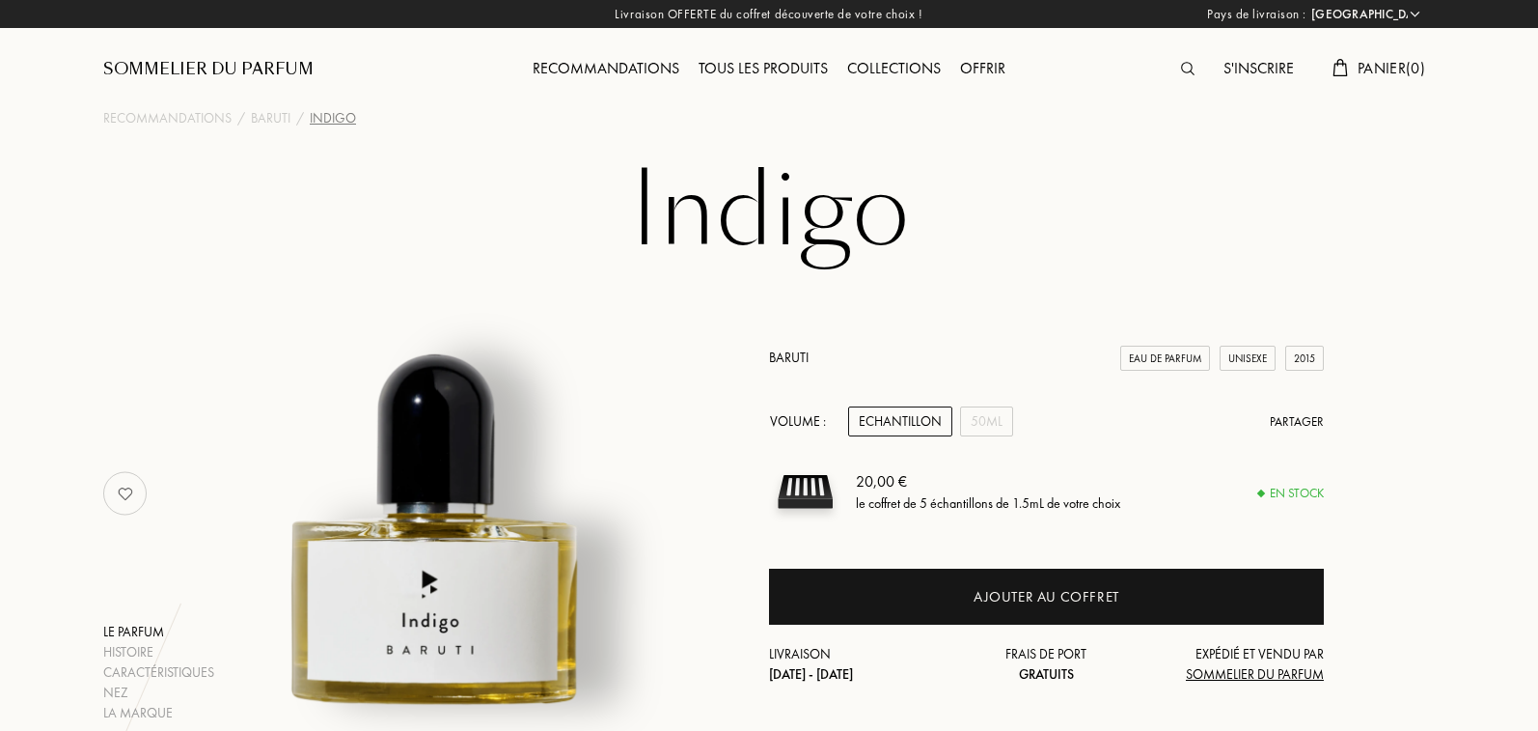
select select "FR"
